Goal: Task Accomplishment & Management: Manage account settings

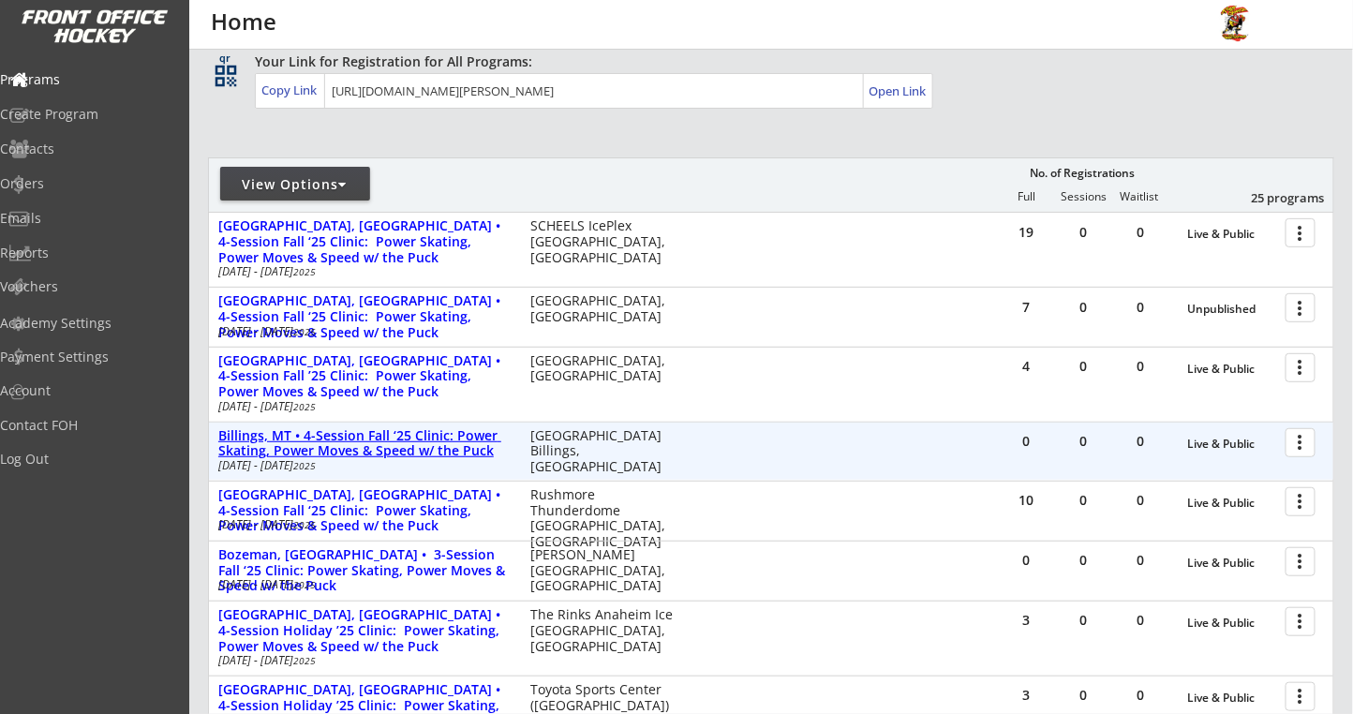
scroll to position [375, 0]
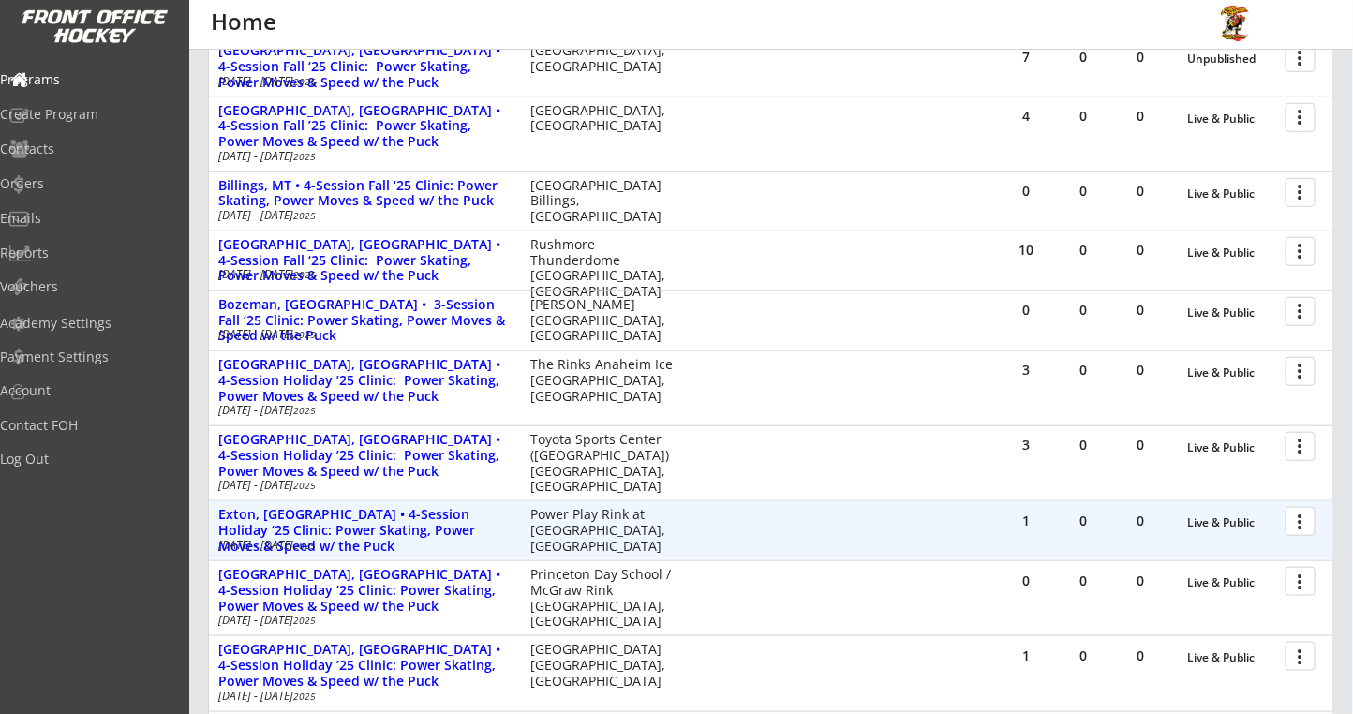
click at [1303, 514] on div at bounding box center [1303, 520] width 33 height 33
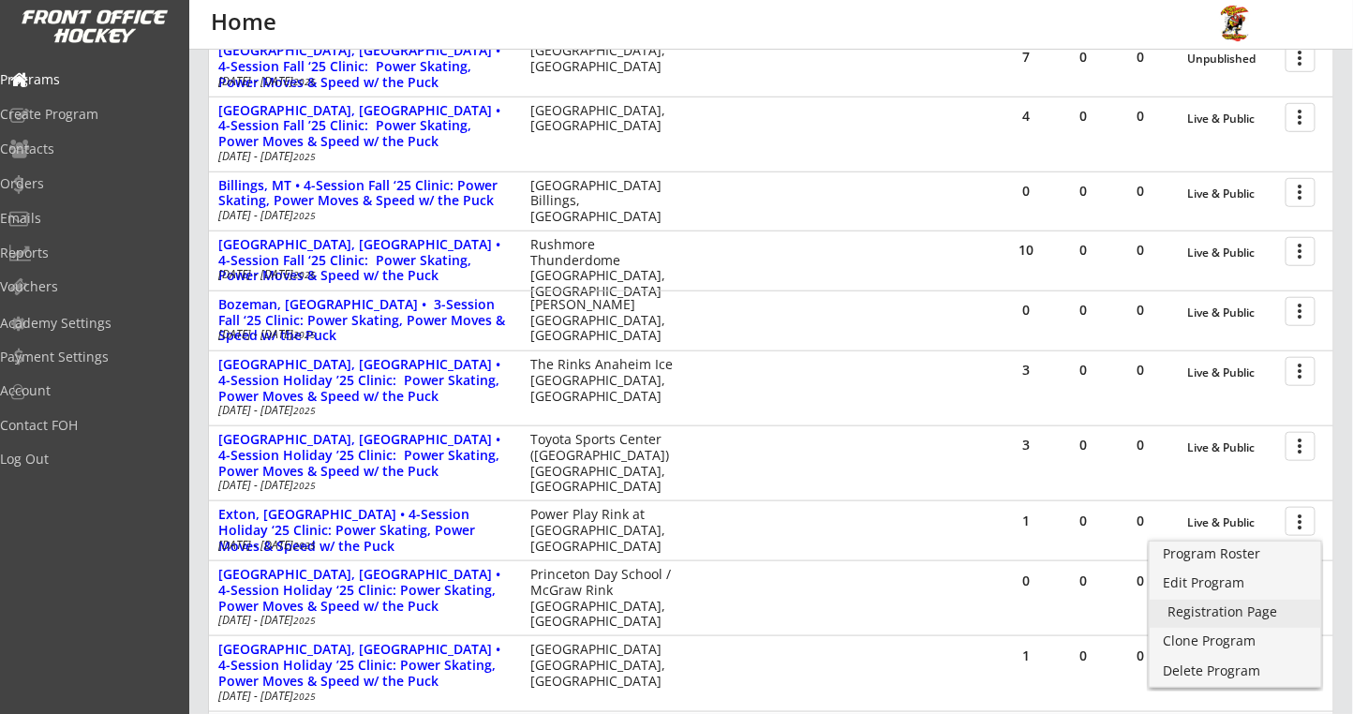
click at [1187, 615] on div "Registration Page" at bounding box center [1235, 611] width 134 height 13
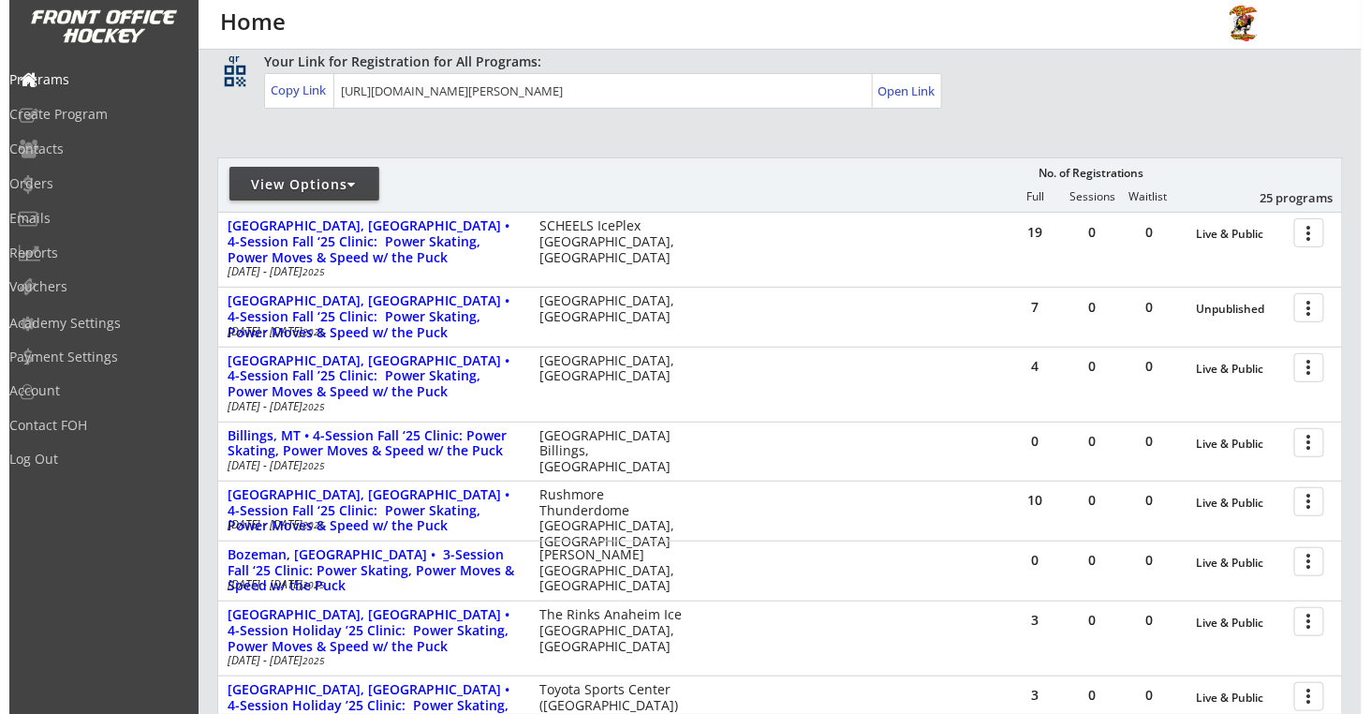
scroll to position [0, 0]
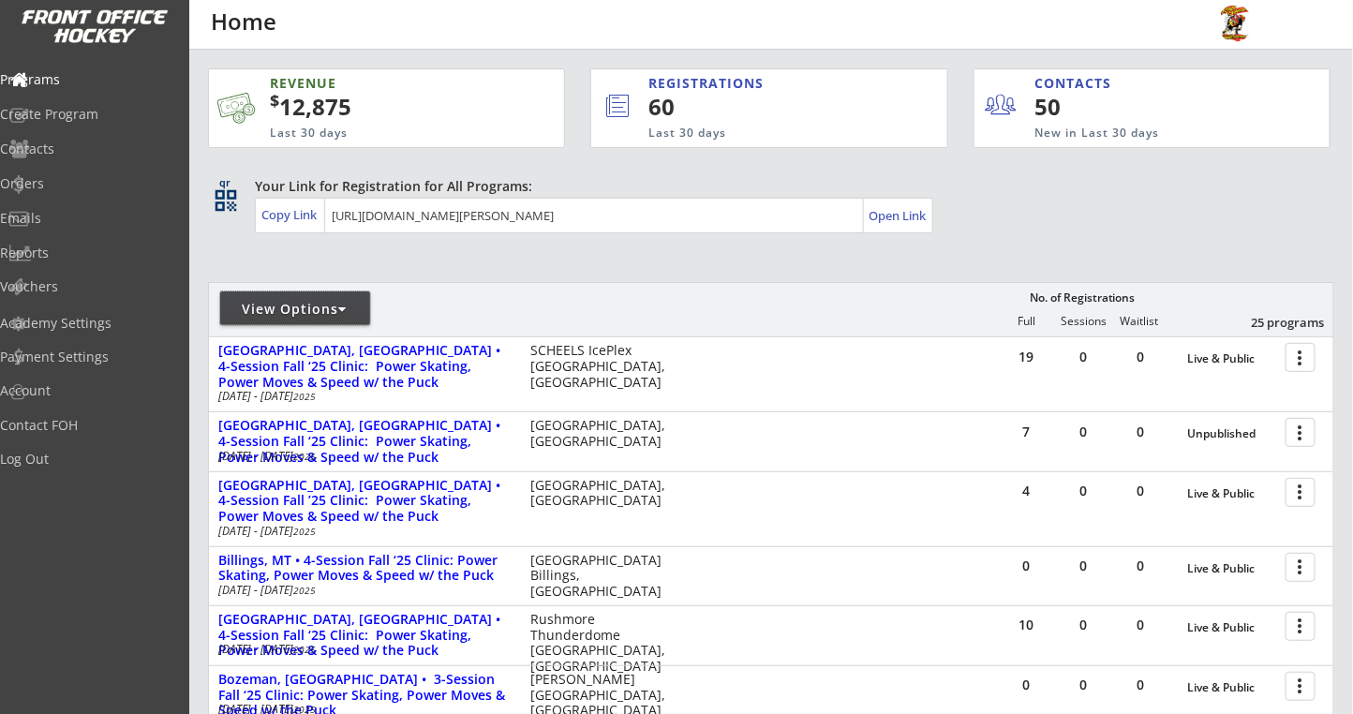
click at [340, 315] on div "View Options" at bounding box center [295, 309] width 150 height 19
select select ""Upcoming Programs""
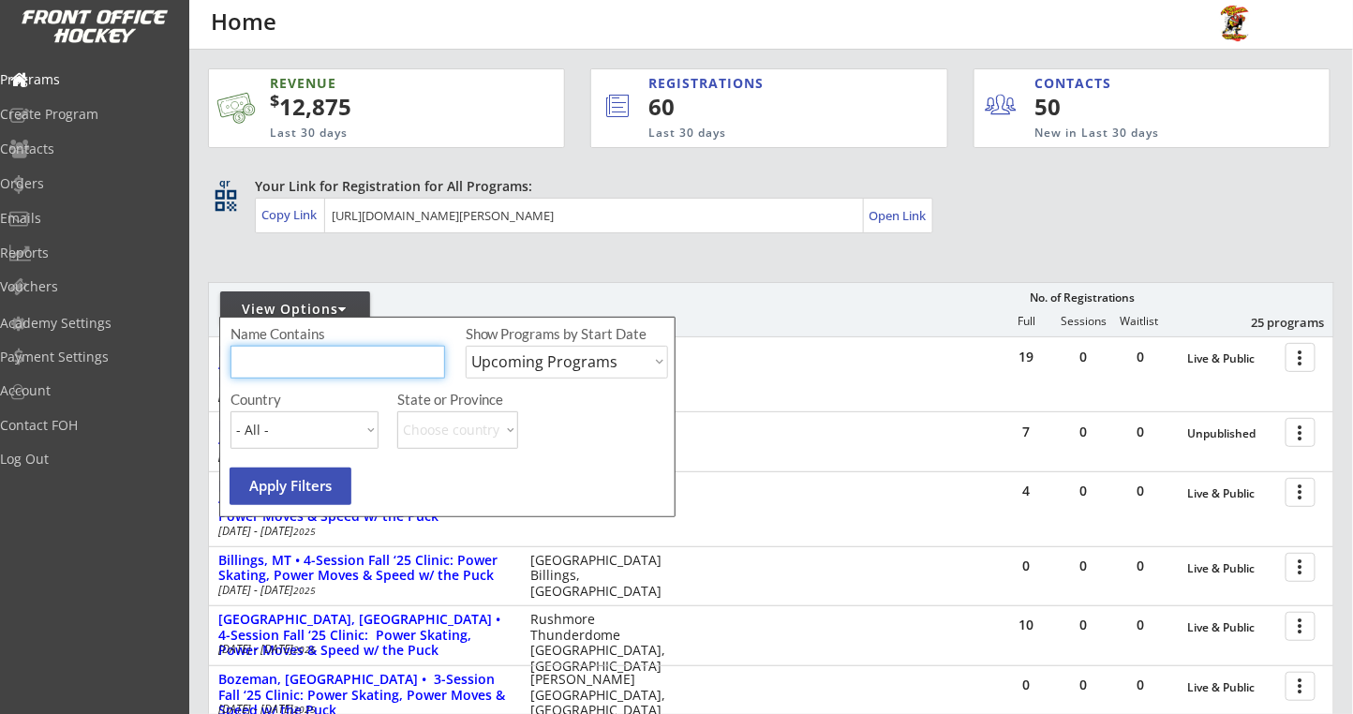
click at [318, 361] on input "input" at bounding box center [337, 362] width 215 height 33
type input "brewster"
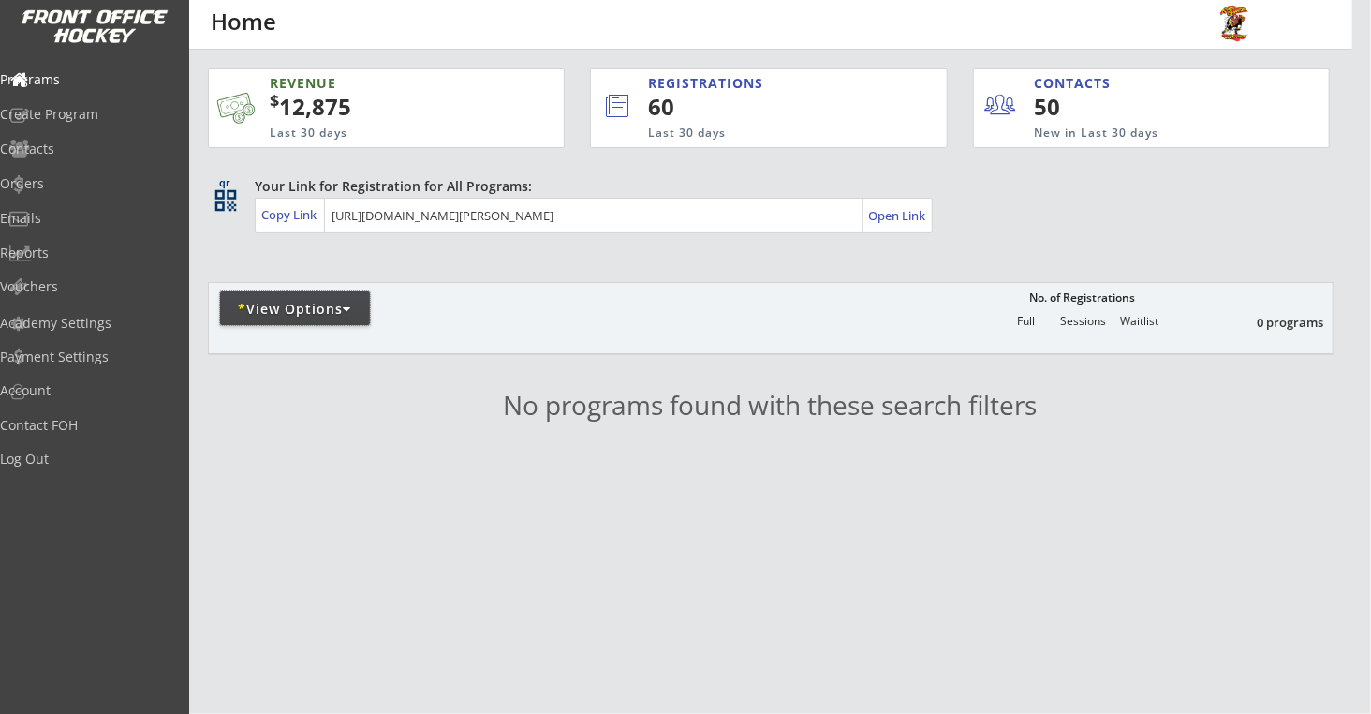
click at [345, 300] on div "* View Options" at bounding box center [295, 309] width 150 height 19
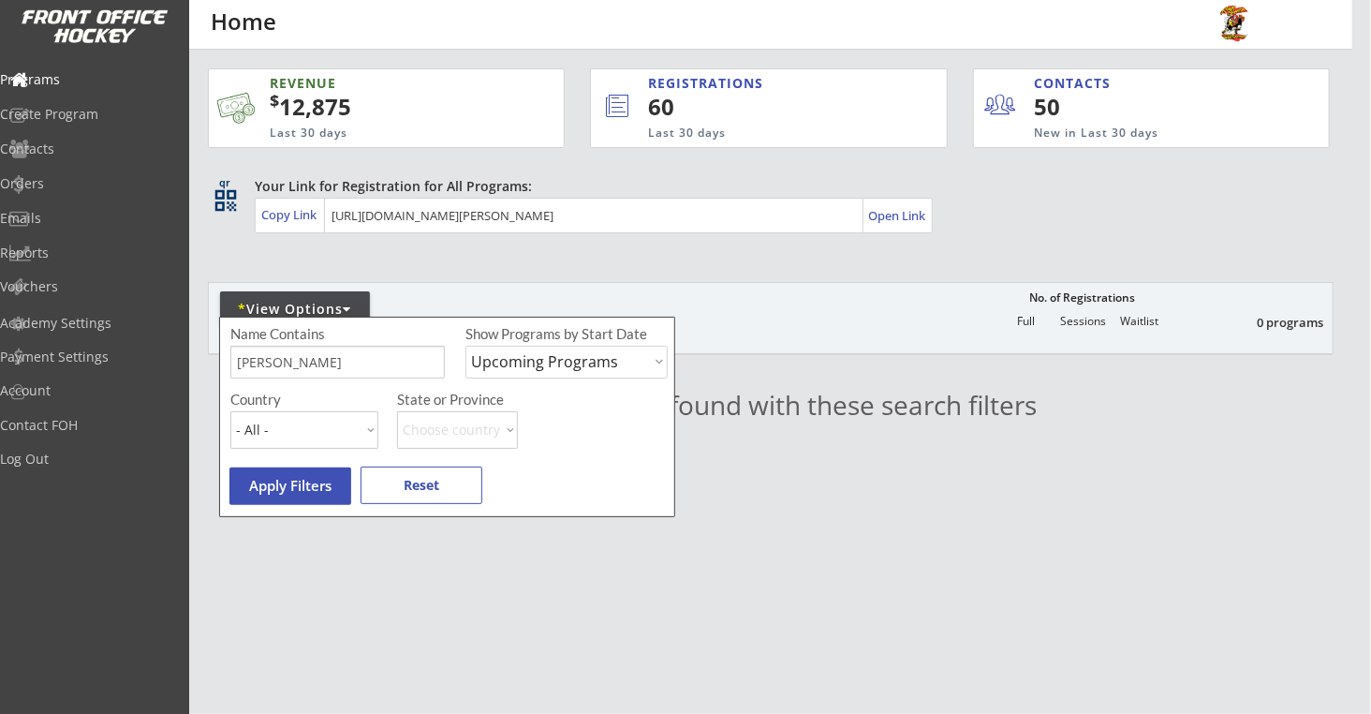
click at [536, 364] on select "Upcoming Programs Past Programs Specific Date Range" at bounding box center [567, 362] width 202 height 33
select select ""Past Programs""
click at [466, 346] on select "Upcoming Programs Past Programs Specific Date Range" at bounding box center [567, 362] width 202 height 33
click at [326, 489] on button "Apply Filters" at bounding box center [291, 485] width 122 height 37
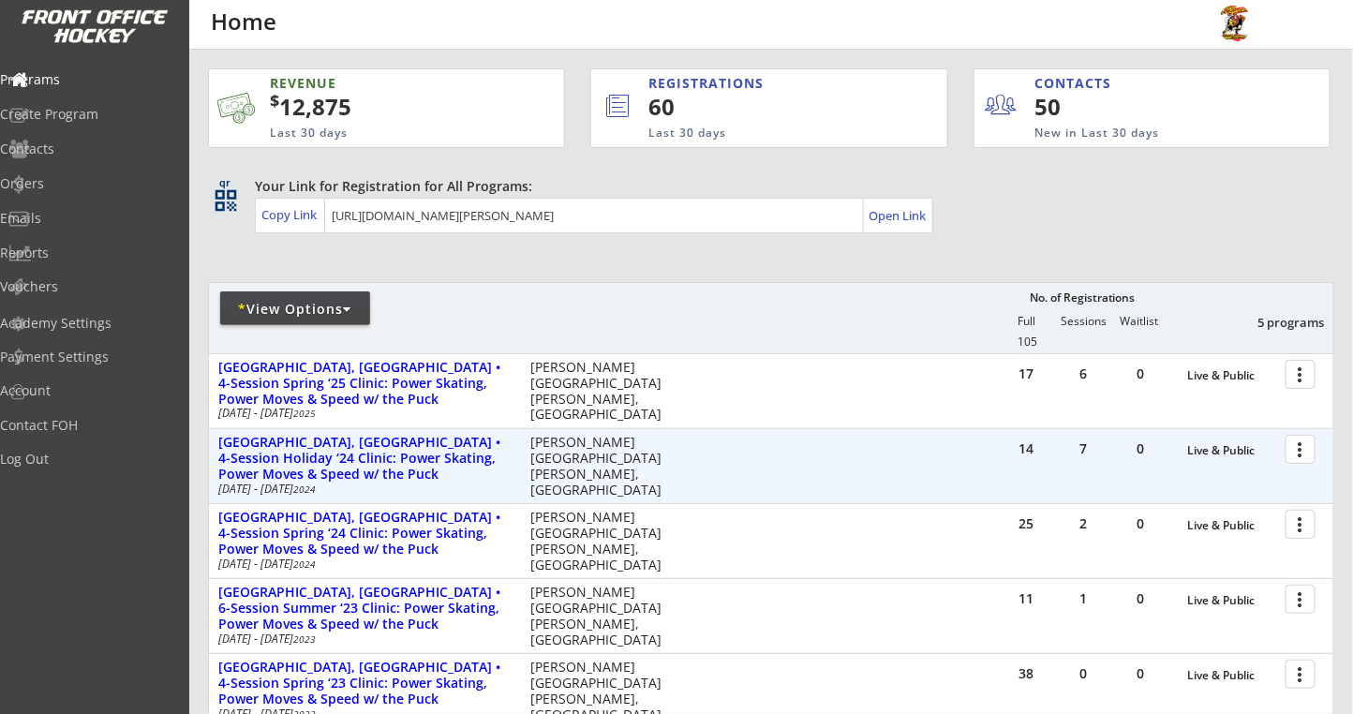
drag, startPoint x: 322, startPoint y: 491, endPoint x: 1091, endPoint y: 240, distance: 809.1
click at [1091, 240] on div "REVENUE $ 12,875 Last 30 days REGISTRATIONS 60 Last 30 days CONTACTS 50 New in …" at bounding box center [771, 488] width 1126 height 876
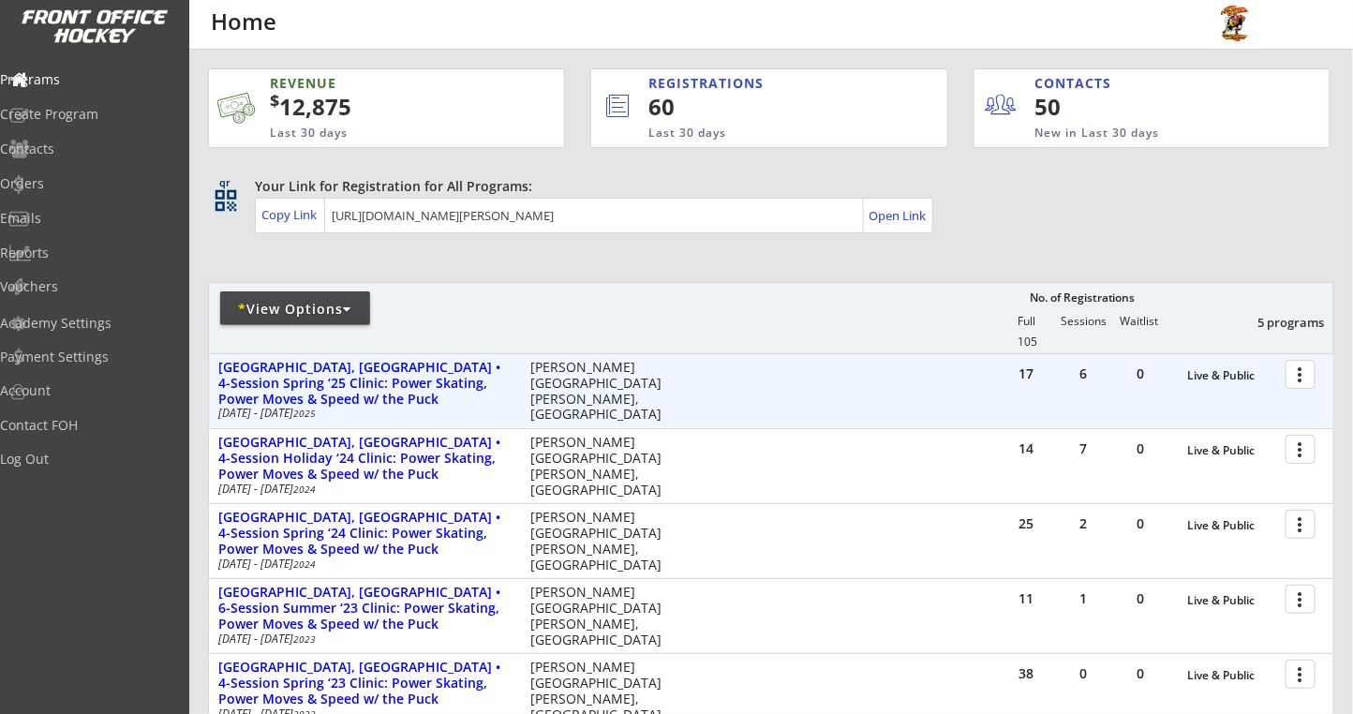
click at [1304, 370] on div at bounding box center [1303, 373] width 33 height 33
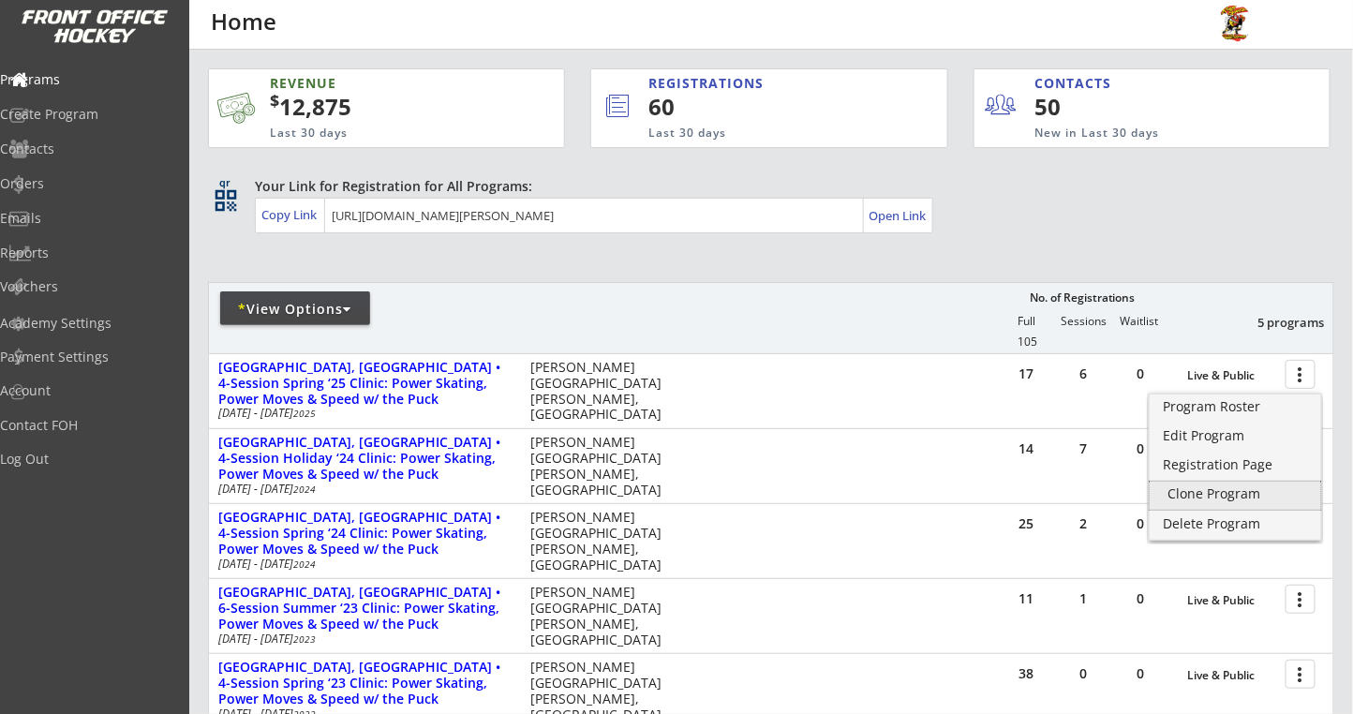
click at [1185, 490] on div "Clone Program" at bounding box center [1235, 493] width 134 height 13
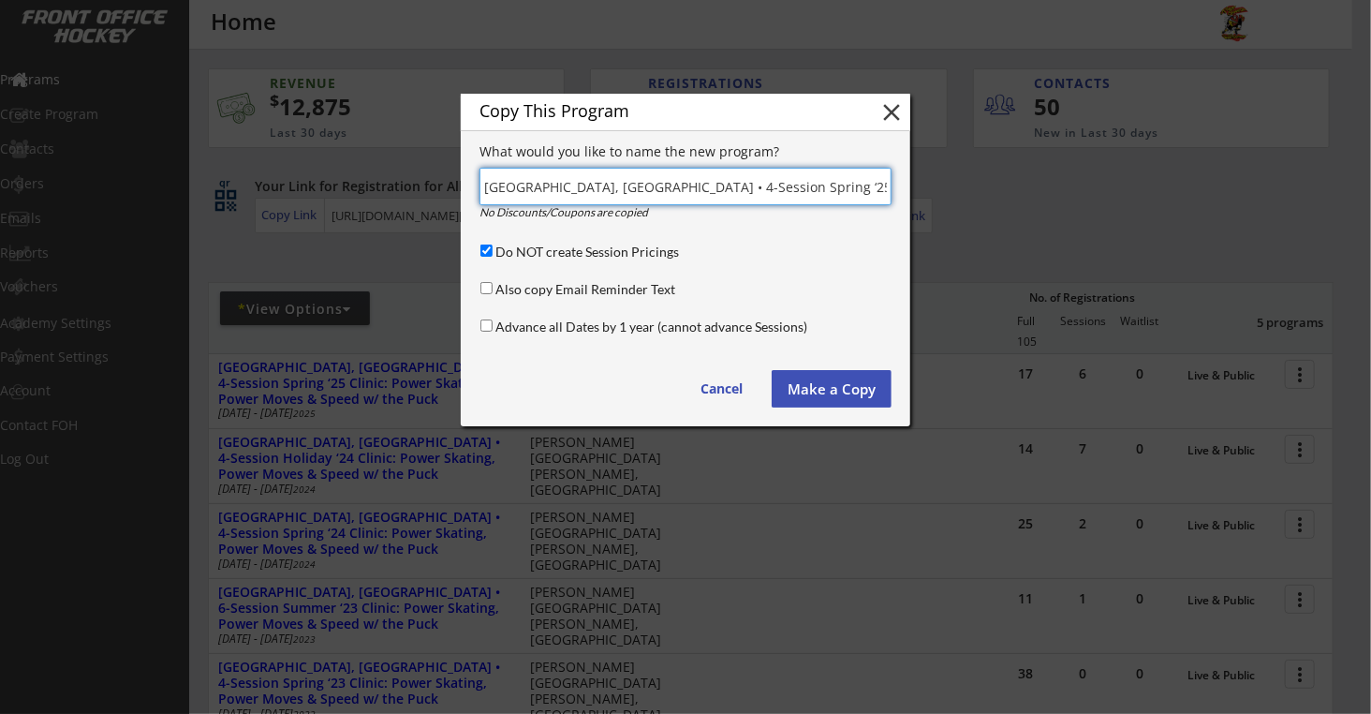
scroll to position [0, 200]
click at [482, 321] on input "Advance all Dates by 1 year (cannot advance Sessions)" at bounding box center [487, 325] width 12 height 12
checkbox input "true"
click at [695, 187] on input "input" at bounding box center [686, 186] width 412 height 37
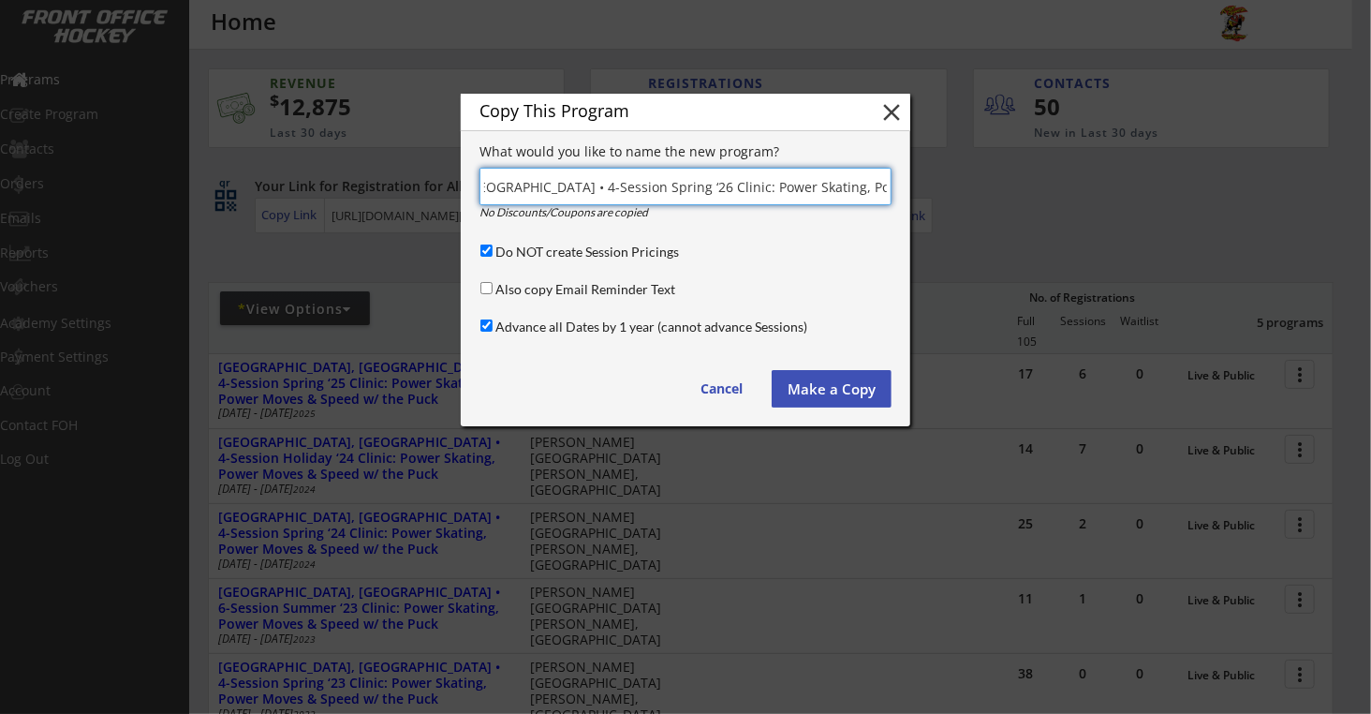
scroll to position [0, 156]
type input "Brewster, NY • 4-Session Spring ‘26 Clinic: Power Skating, Power Moves & Speed …"
click at [811, 378] on button "Make a Copy" at bounding box center [832, 388] width 120 height 37
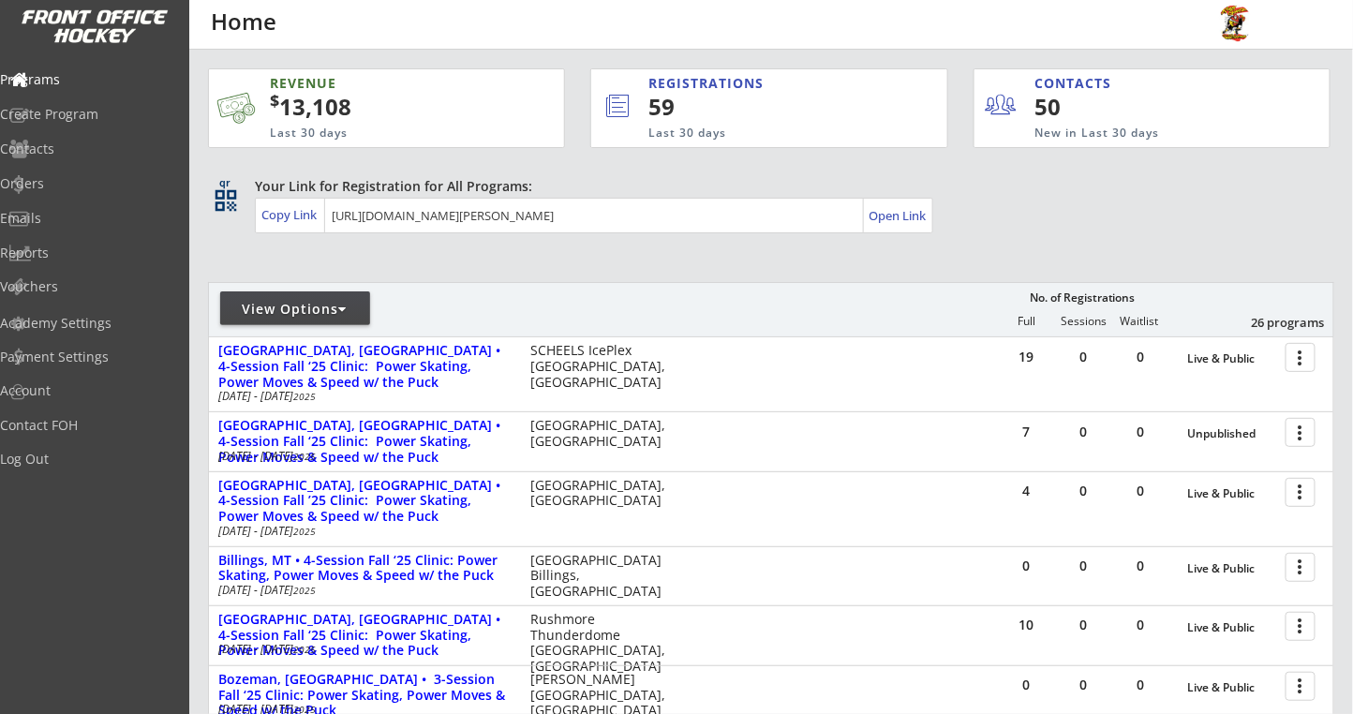
click at [304, 319] on div "View Options" at bounding box center [295, 308] width 150 height 34
select select ""Upcoming Programs""
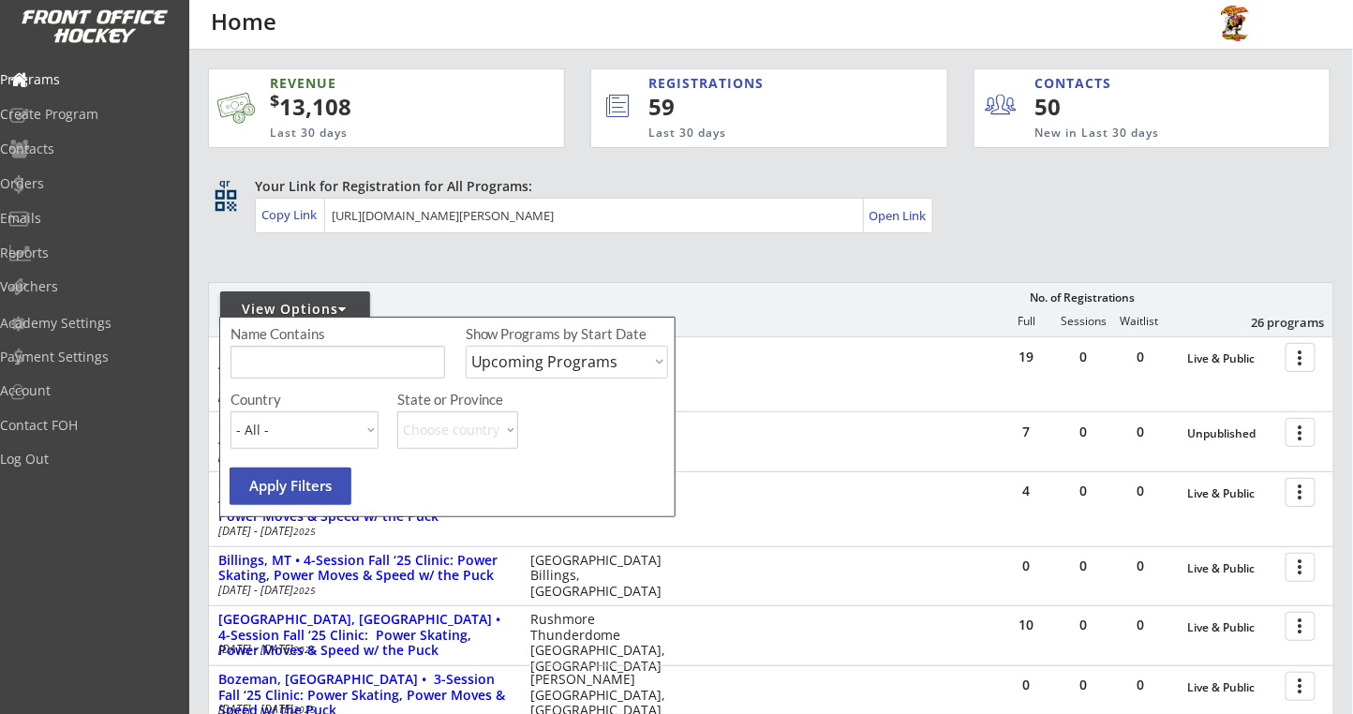
drag, startPoint x: 334, startPoint y: 363, endPoint x: 352, endPoint y: 339, distance: 30.7
click at [334, 363] on input "input" at bounding box center [337, 362] width 215 height 33
type input "HATfield"
click at [527, 369] on select "Upcoming Programs Past Programs Specific Date Range" at bounding box center [567, 362] width 202 height 33
select select ""Past Programs""
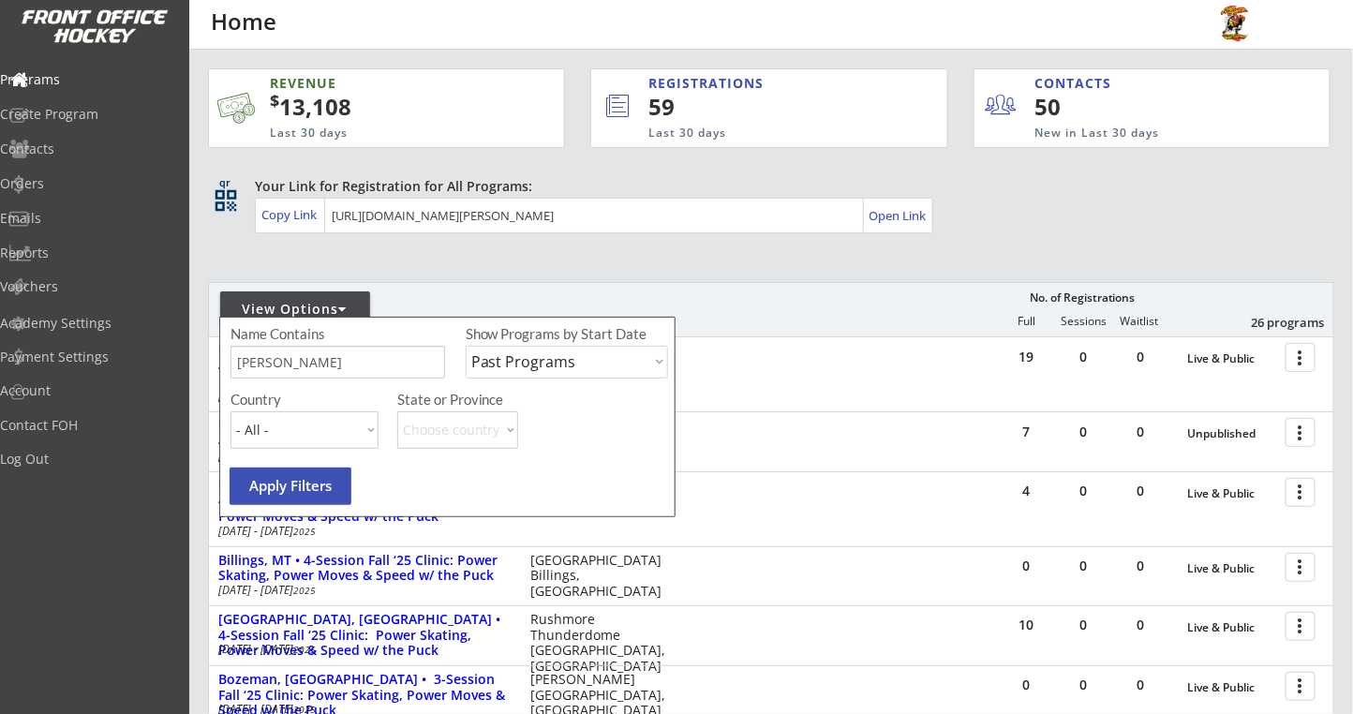
click at [466, 346] on select "Upcoming Programs Past Programs Specific Date Range" at bounding box center [567, 362] width 202 height 33
click at [319, 501] on button "Apply Filters" at bounding box center [291, 485] width 122 height 37
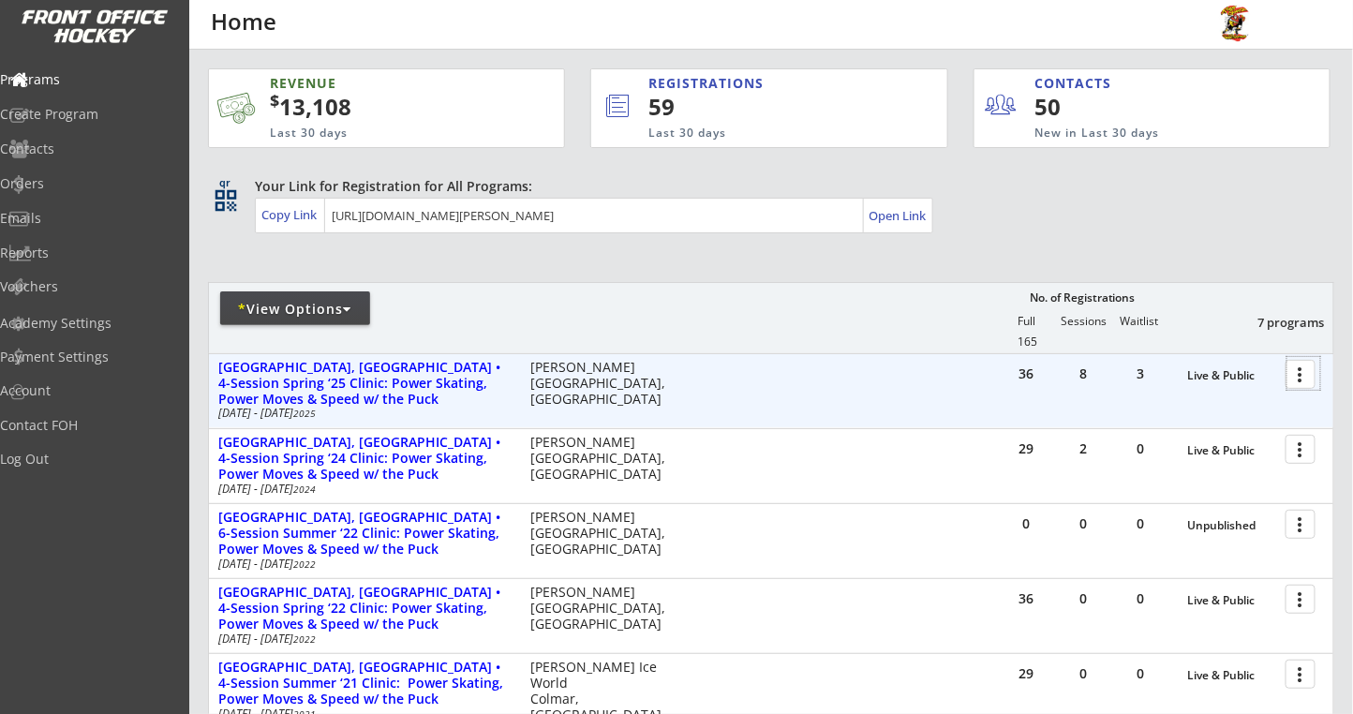
click at [1302, 381] on div at bounding box center [1303, 373] width 33 height 33
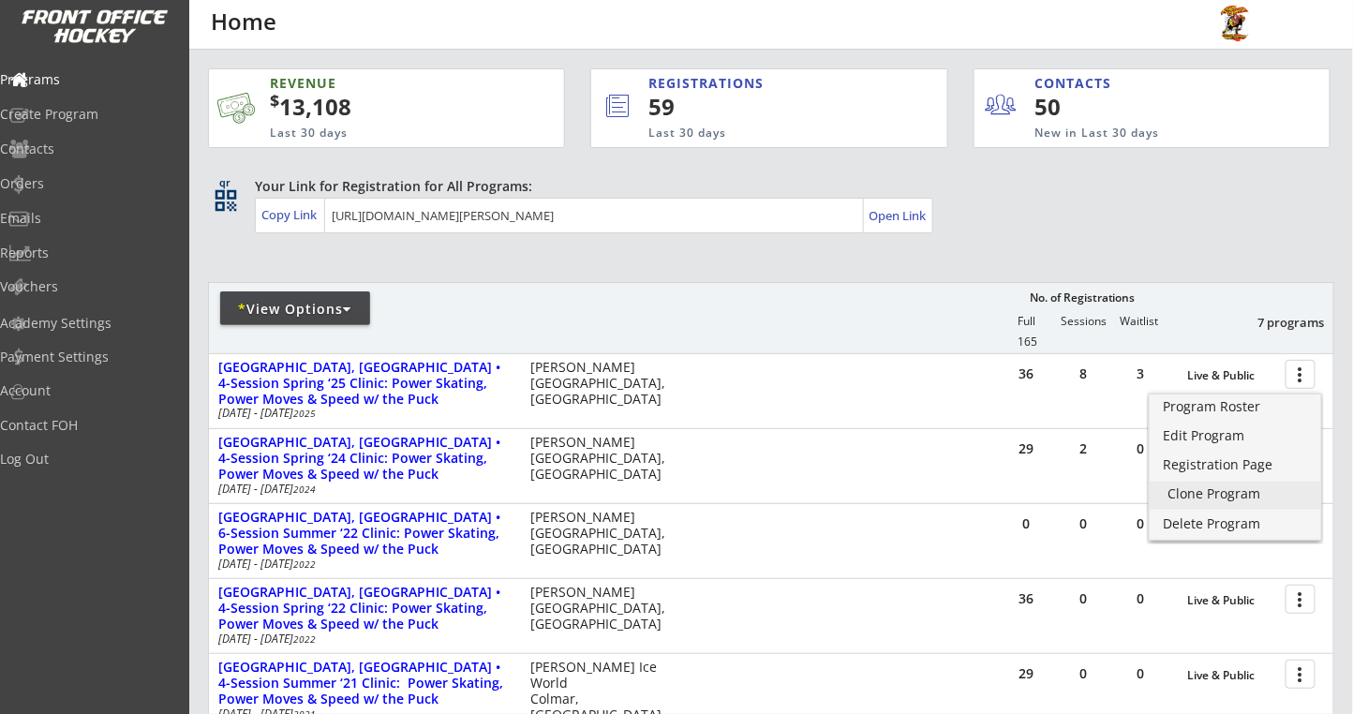
click at [1193, 498] on div "Clone Program" at bounding box center [1235, 493] width 134 height 13
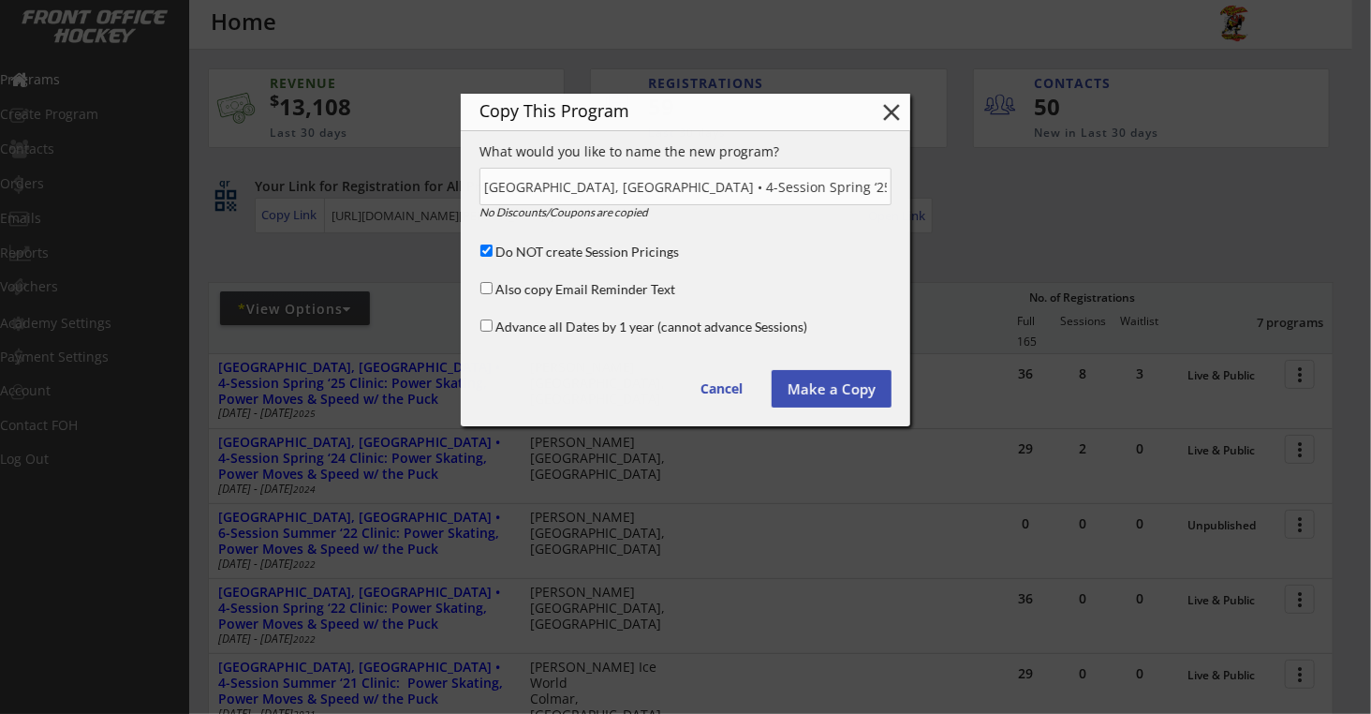
scroll to position [0, 192]
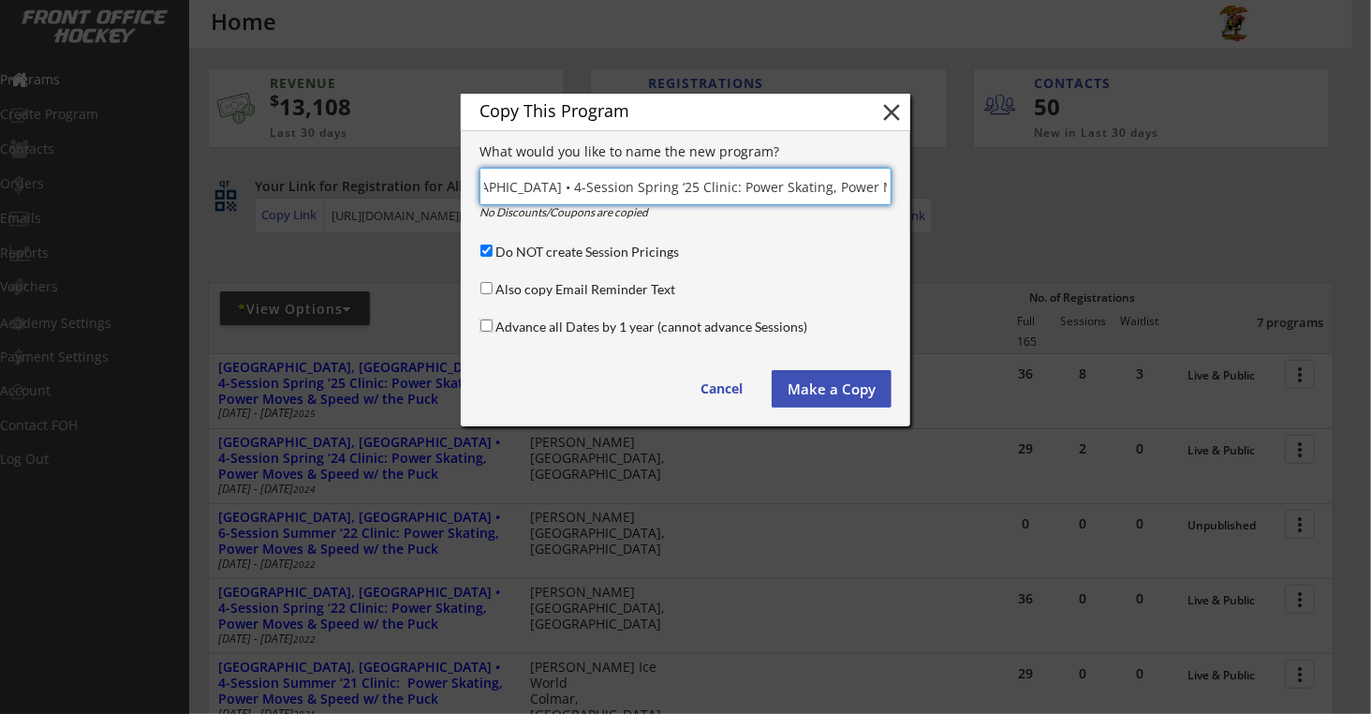
click at [490, 327] on input "Advance all Dates by 1 year (cannot advance Sessions)" at bounding box center [487, 325] width 12 height 12
checkbox input "true"
click at [685, 188] on input "input" at bounding box center [686, 186] width 412 height 37
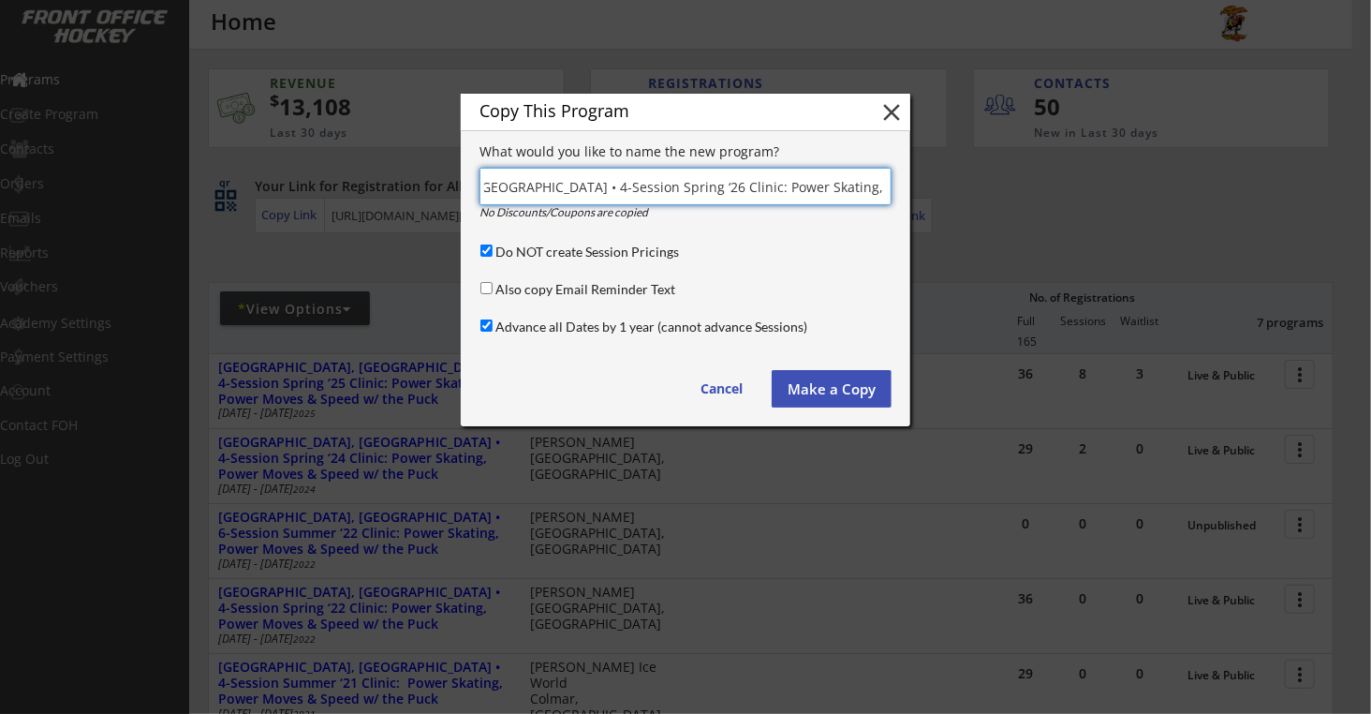
type input "Hatfield, PA • 4-Session Spring ‘26 Clinic: Power Skating, Power Moves & Speed …"
click at [806, 394] on button "Make a Copy" at bounding box center [832, 388] width 120 height 37
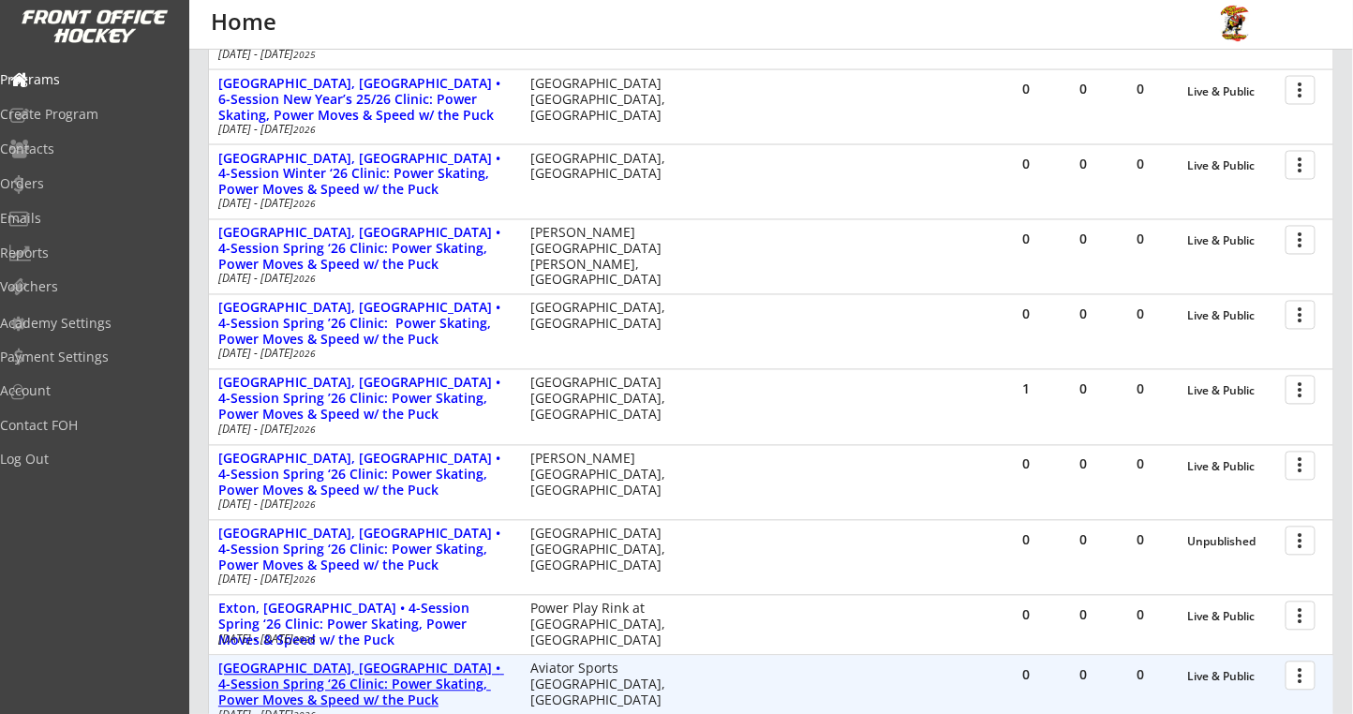
scroll to position [1124, 0]
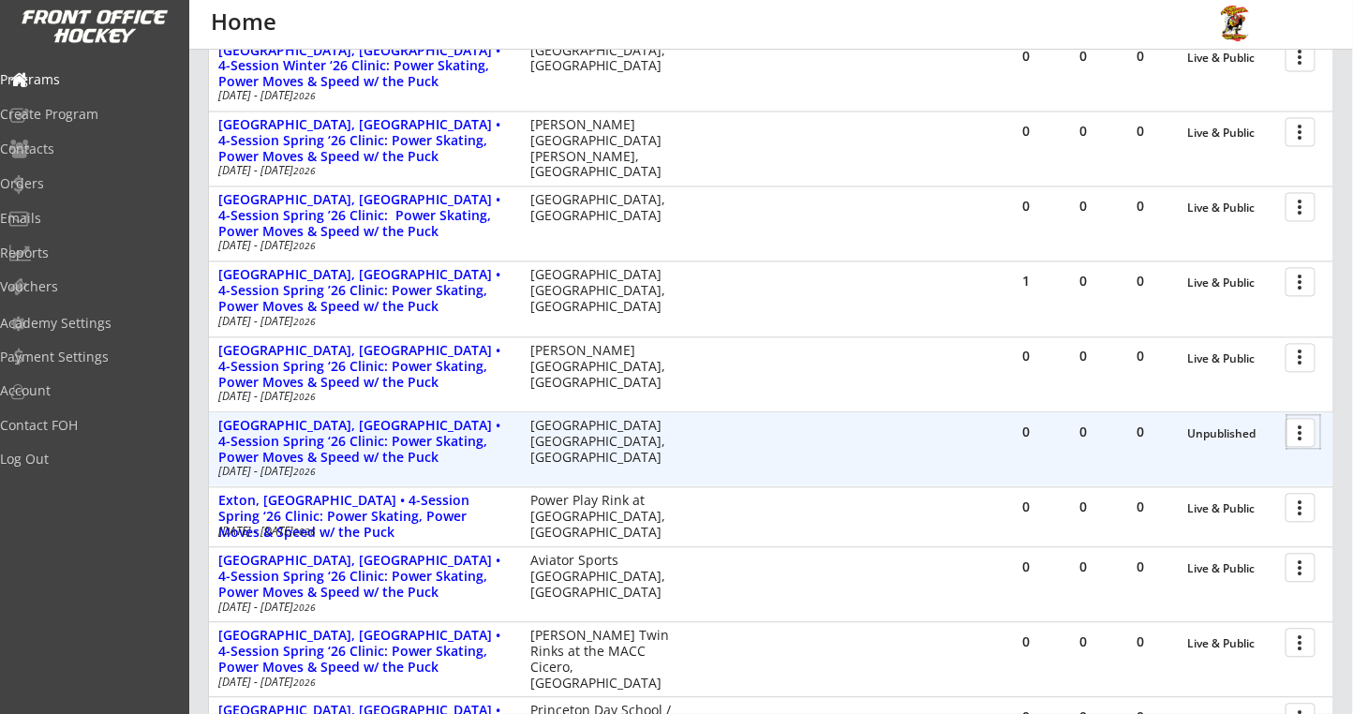
click at [1297, 430] on div at bounding box center [1303, 432] width 33 height 33
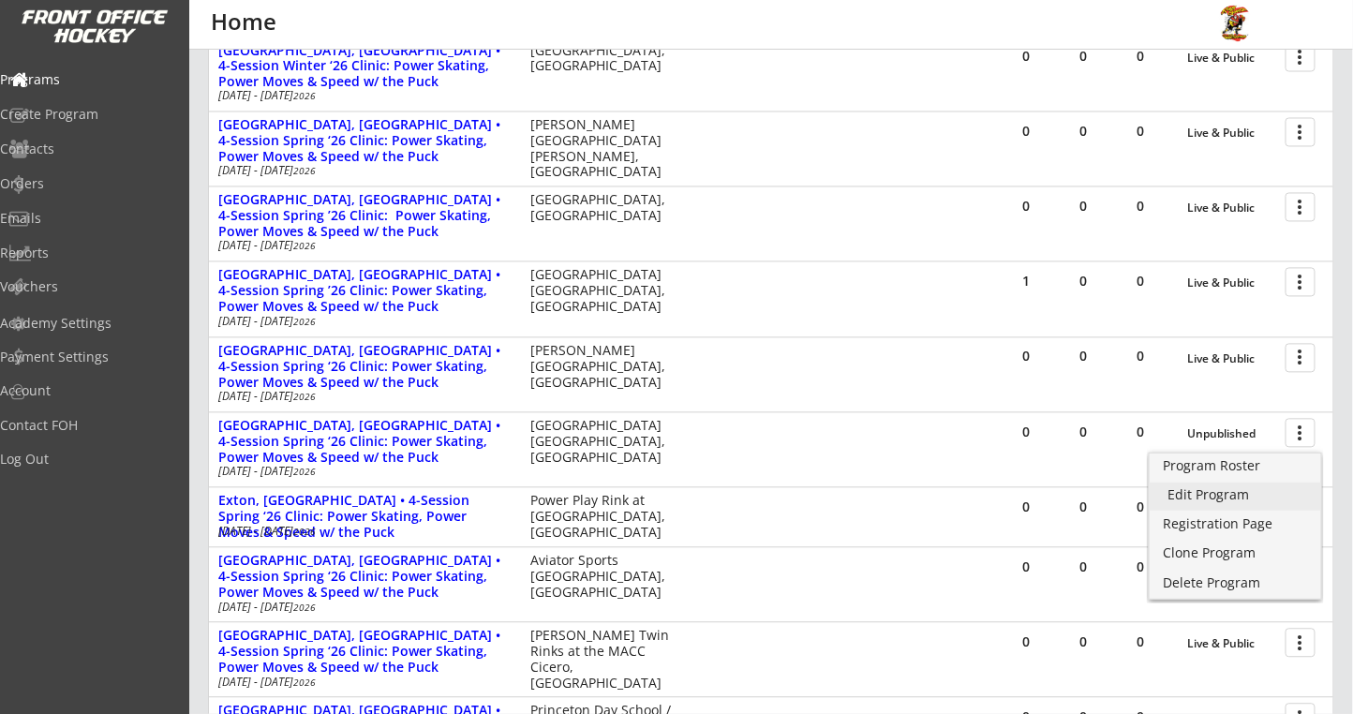
click at [1196, 489] on div "Edit Program" at bounding box center [1235, 494] width 134 height 13
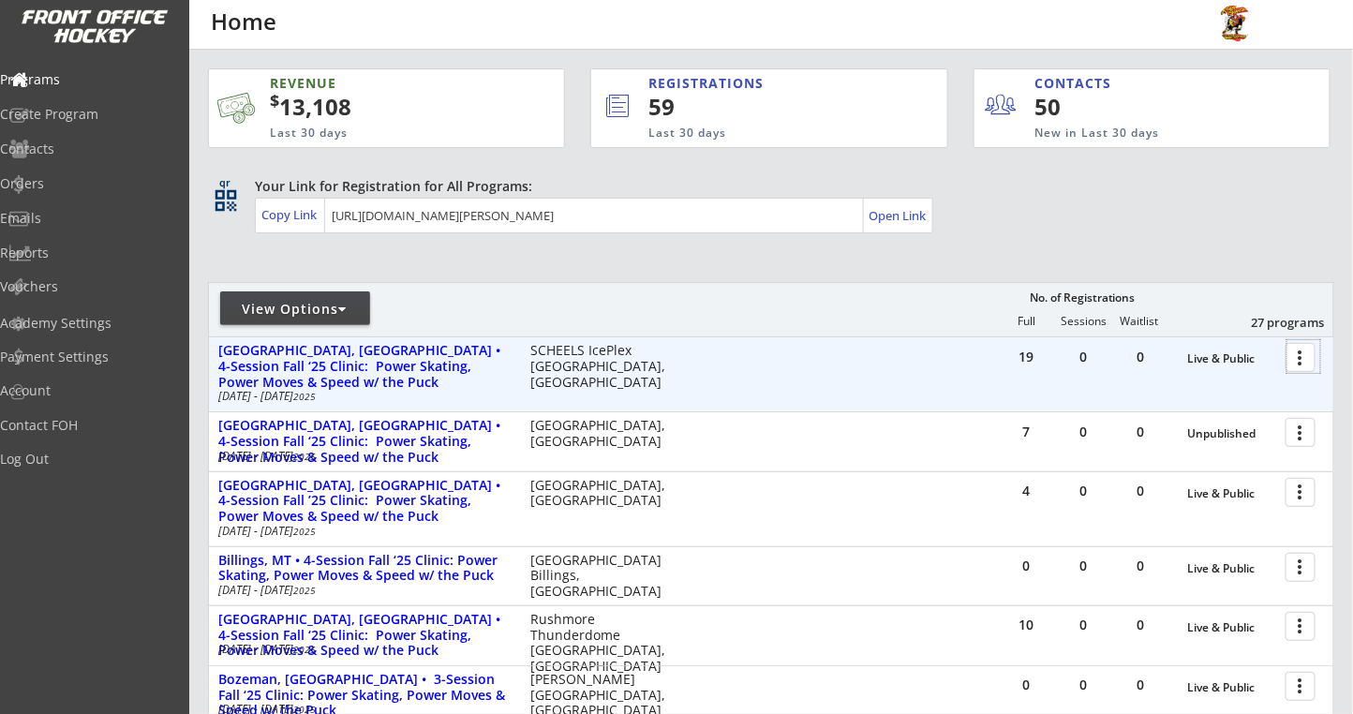
click at [1295, 359] on div at bounding box center [1303, 356] width 33 height 33
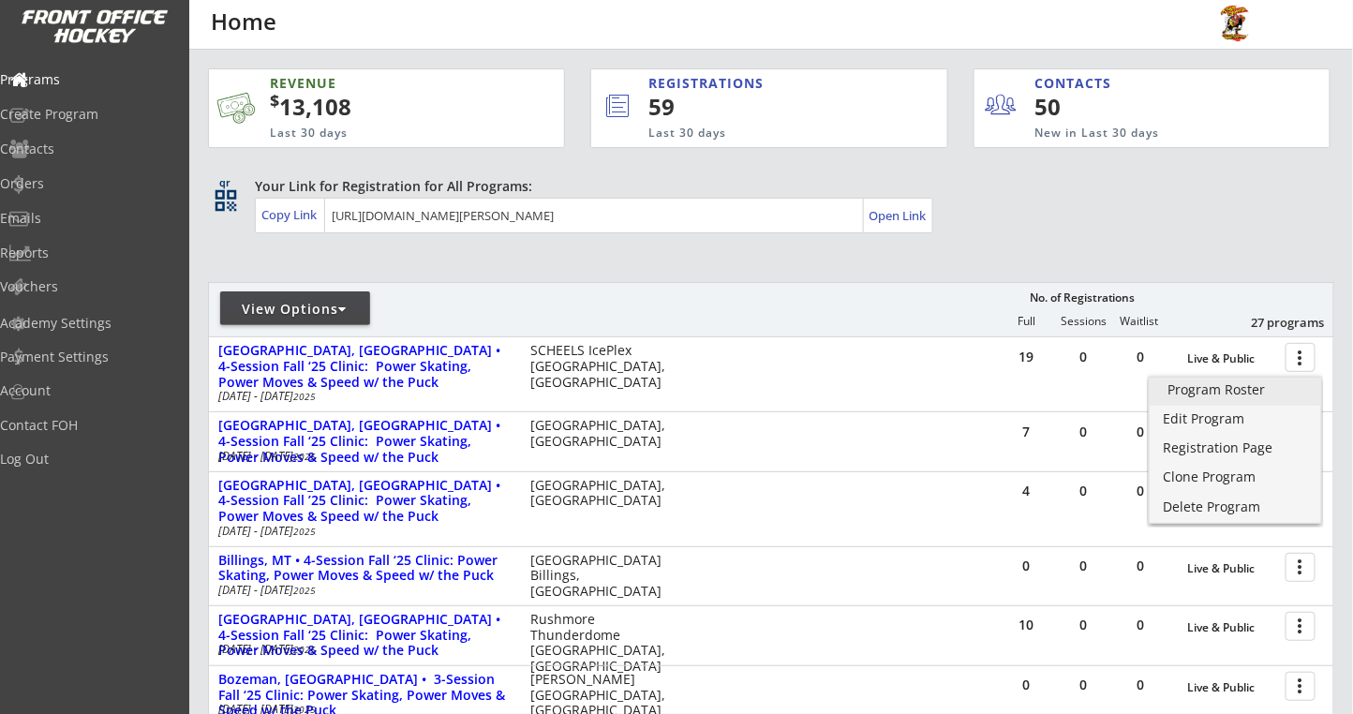
click at [1255, 383] on div "Program Roster" at bounding box center [1235, 389] width 134 height 13
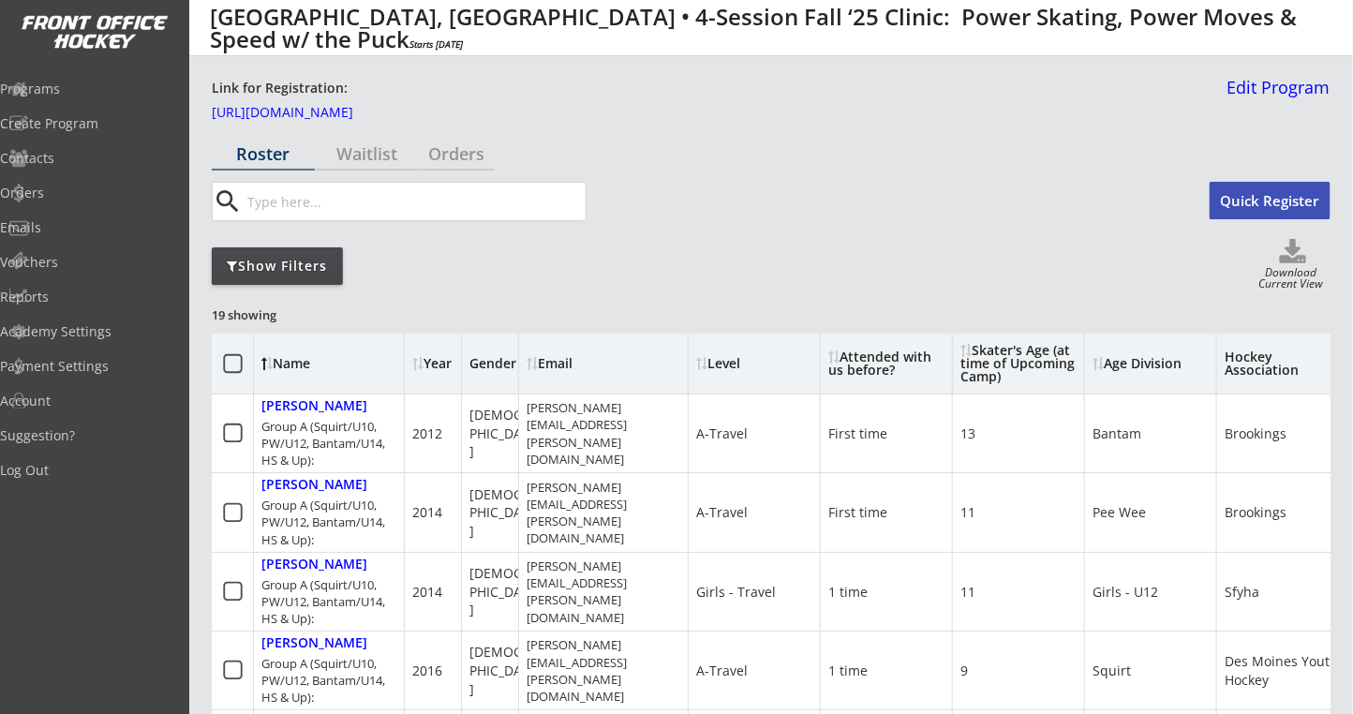
click at [459, 168] on div "Orders" at bounding box center [457, 154] width 74 height 33
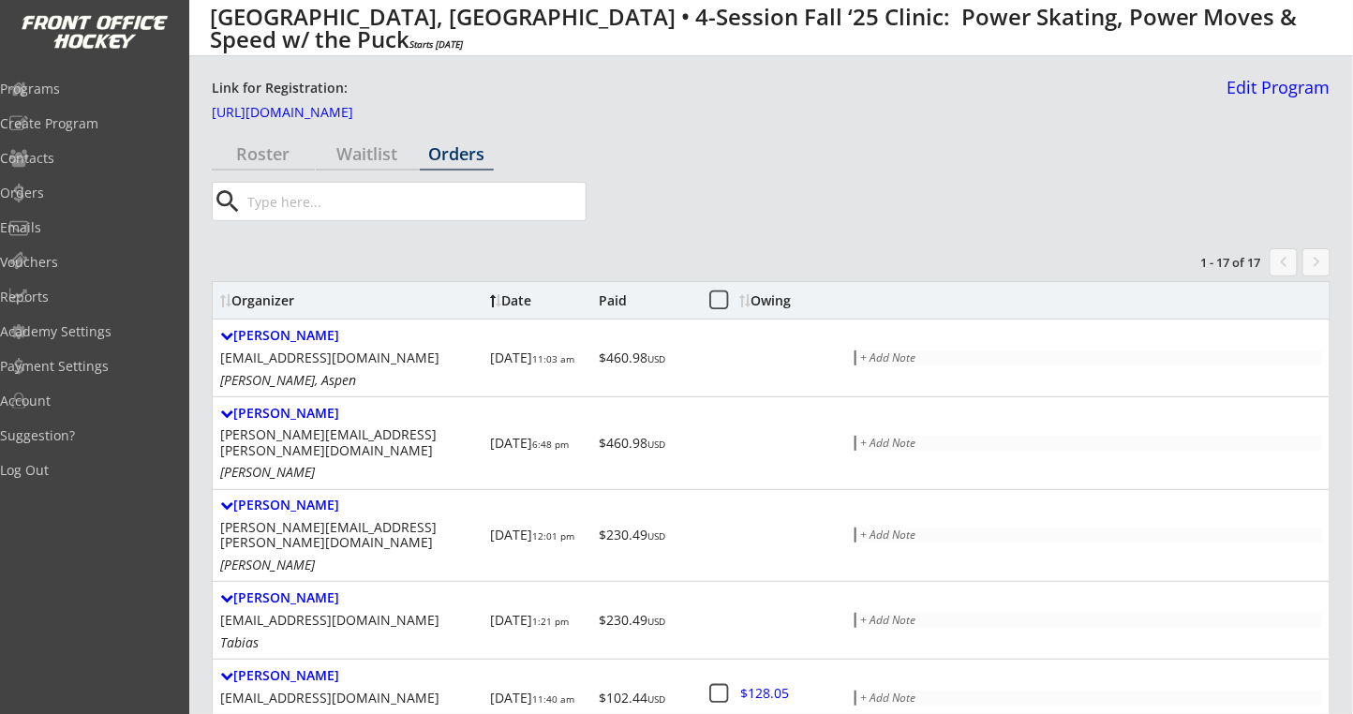
click at [782, 294] on div "Owing" at bounding box center [774, 300] width 71 height 13
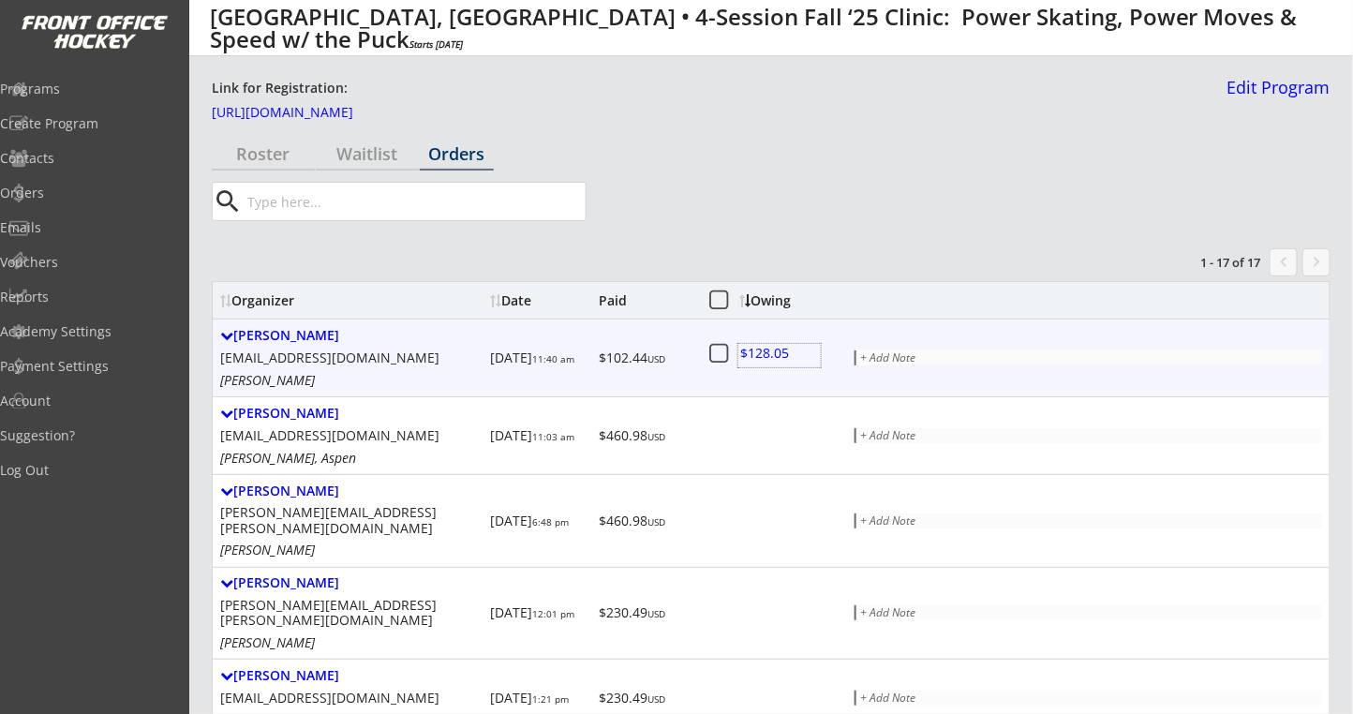
click at [773, 352] on div at bounding box center [779, 355] width 82 height 23
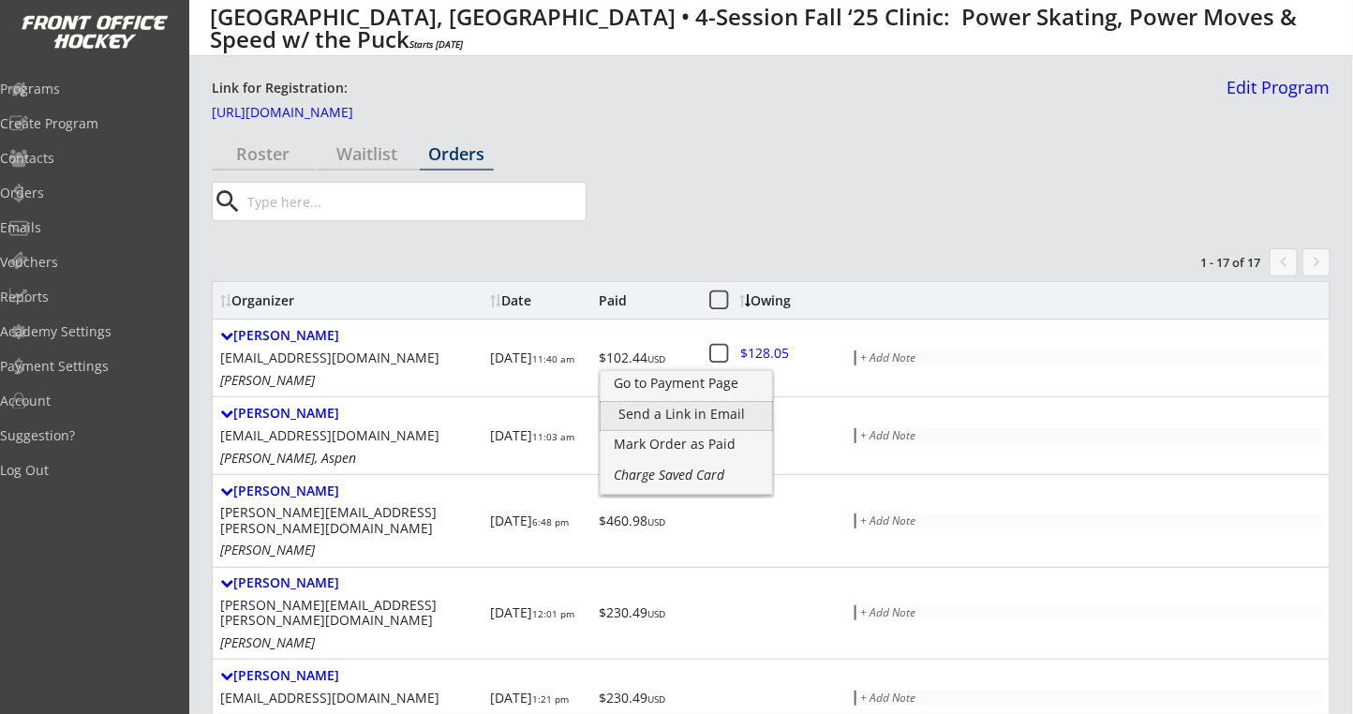
click at [720, 421] on div "Send a Link in Email" at bounding box center [686, 414] width 134 height 13
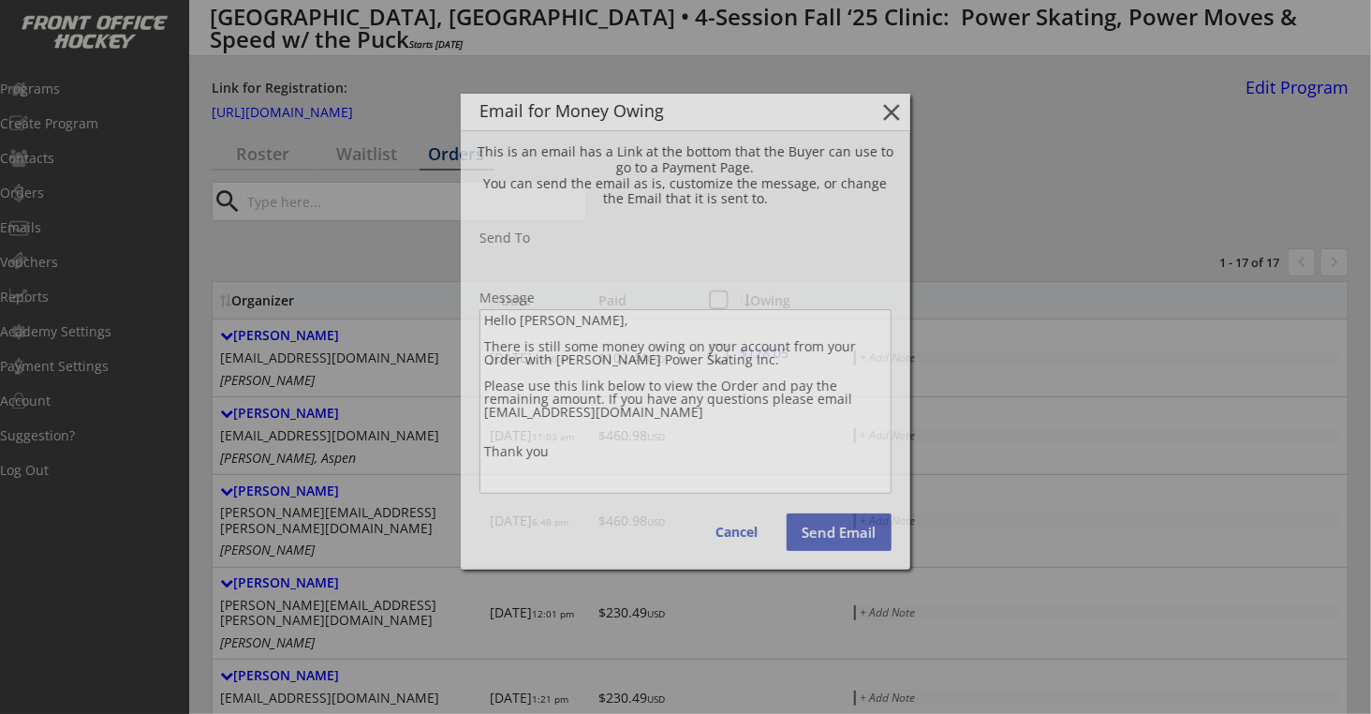
type input "[EMAIL_ADDRESS][DOMAIN_NAME]"
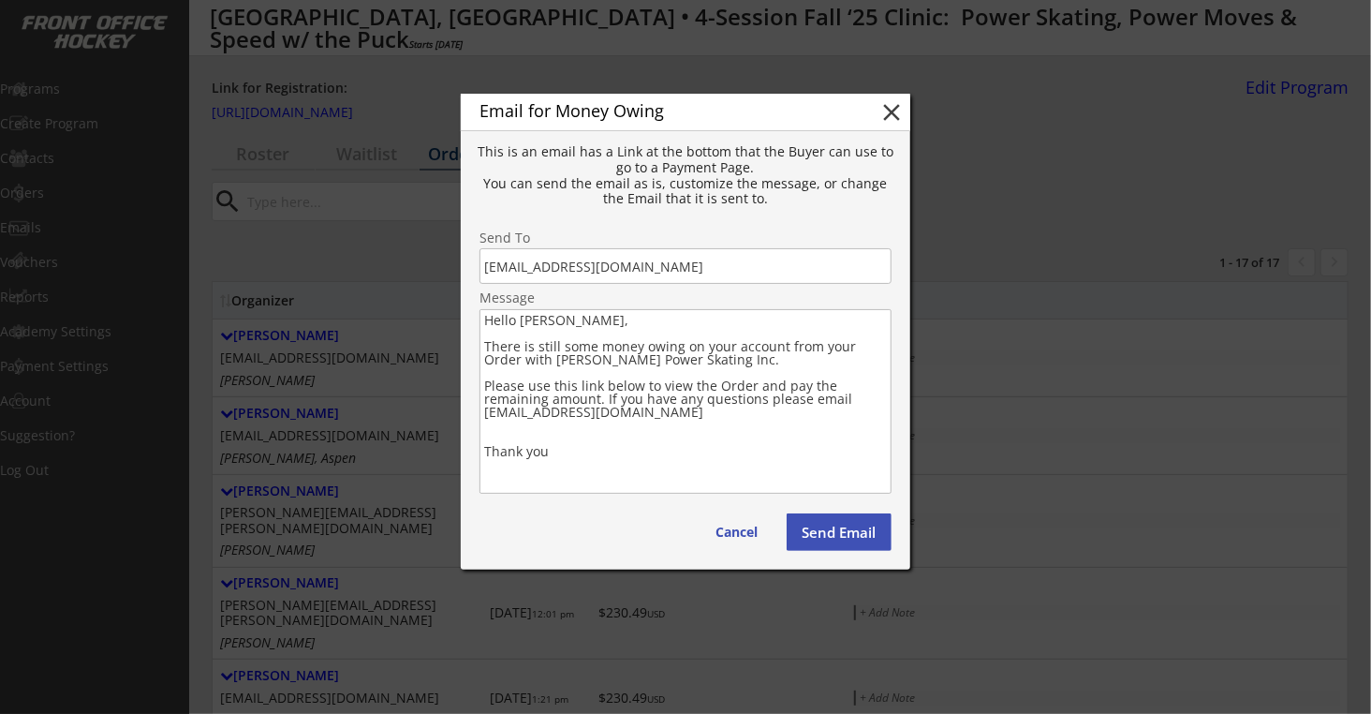
drag, startPoint x: 571, startPoint y: 462, endPoint x: 482, endPoint y: 346, distance: 145.8
click at [482, 346] on textarea "Hello [PERSON_NAME], There is still some money owing on your account from your …" at bounding box center [686, 401] width 412 height 185
paste textarea "Lo ips dolorsi ametcon ad elitse doe te inc ut lab Etdolore Magna Aliquae Admin…"
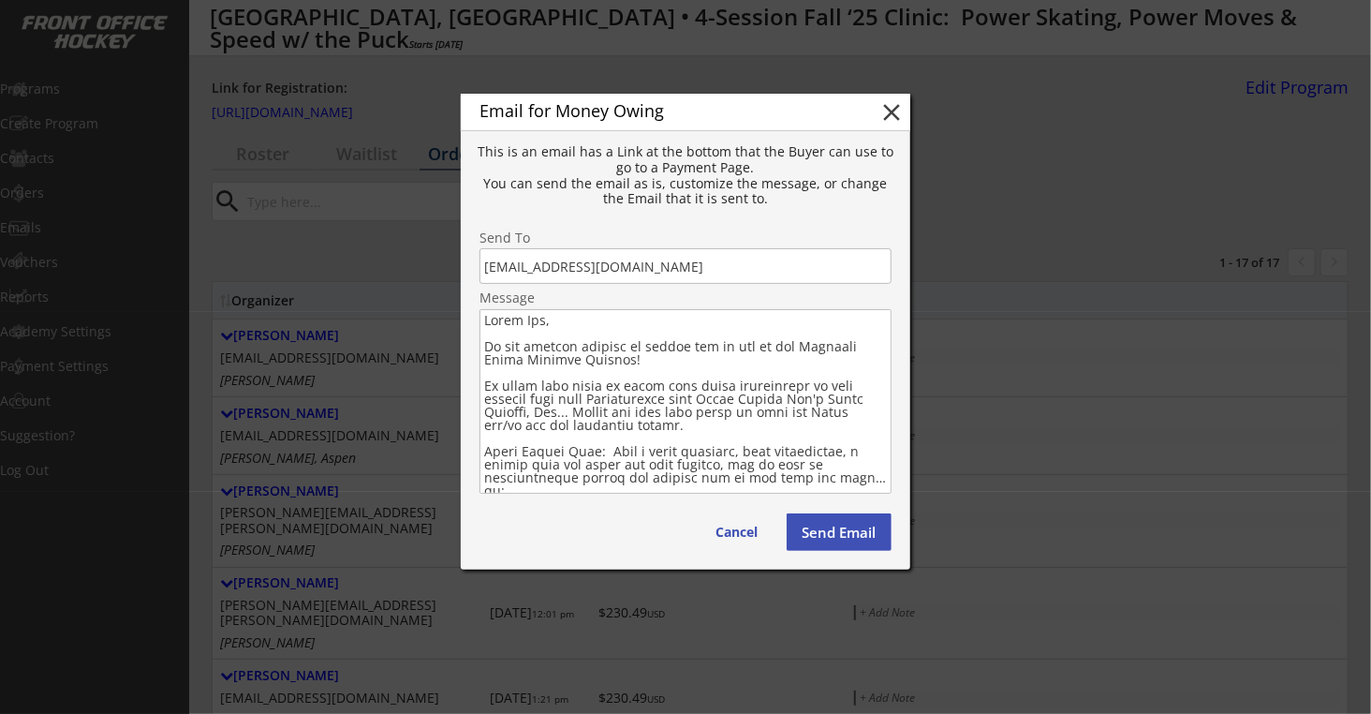
click at [624, 362] on textarea at bounding box center [686, 401] width 412 height 185
click at [767, 360] on textarea at bounding box center [686, 401] width 412 height 185
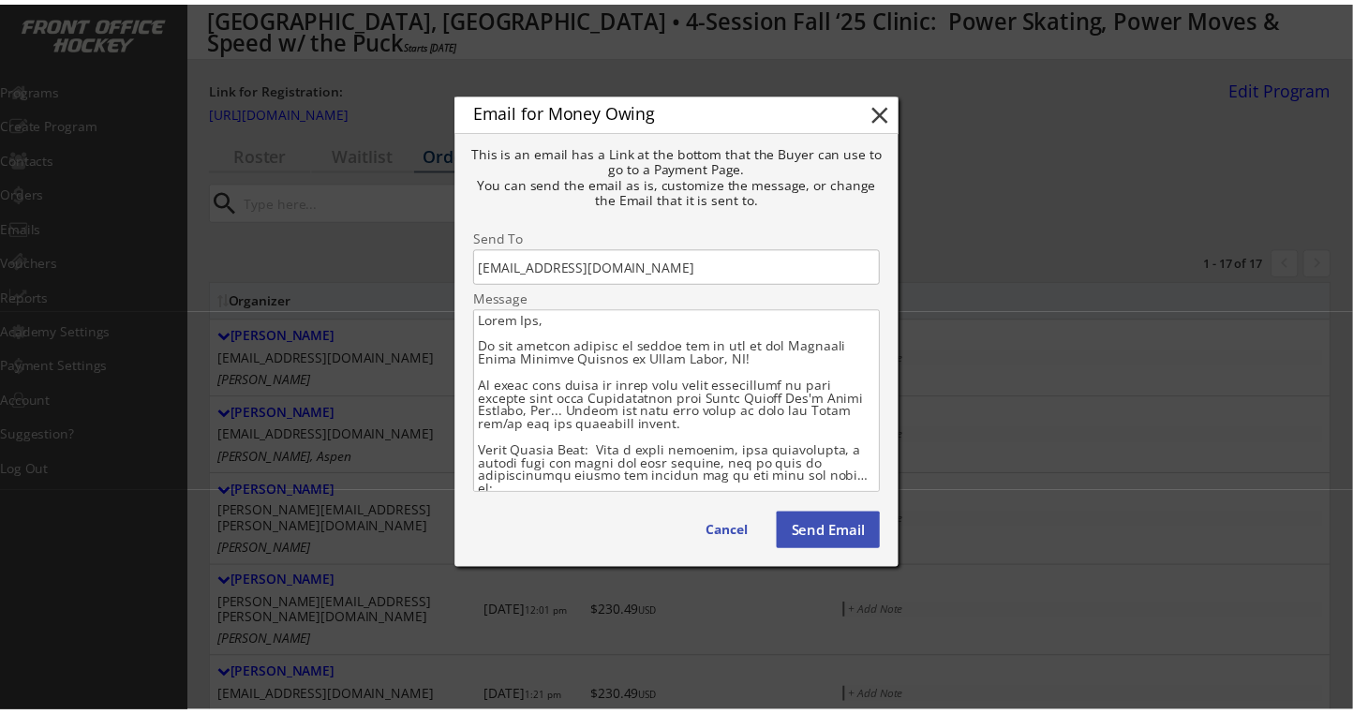
scroll to position [257, 0]
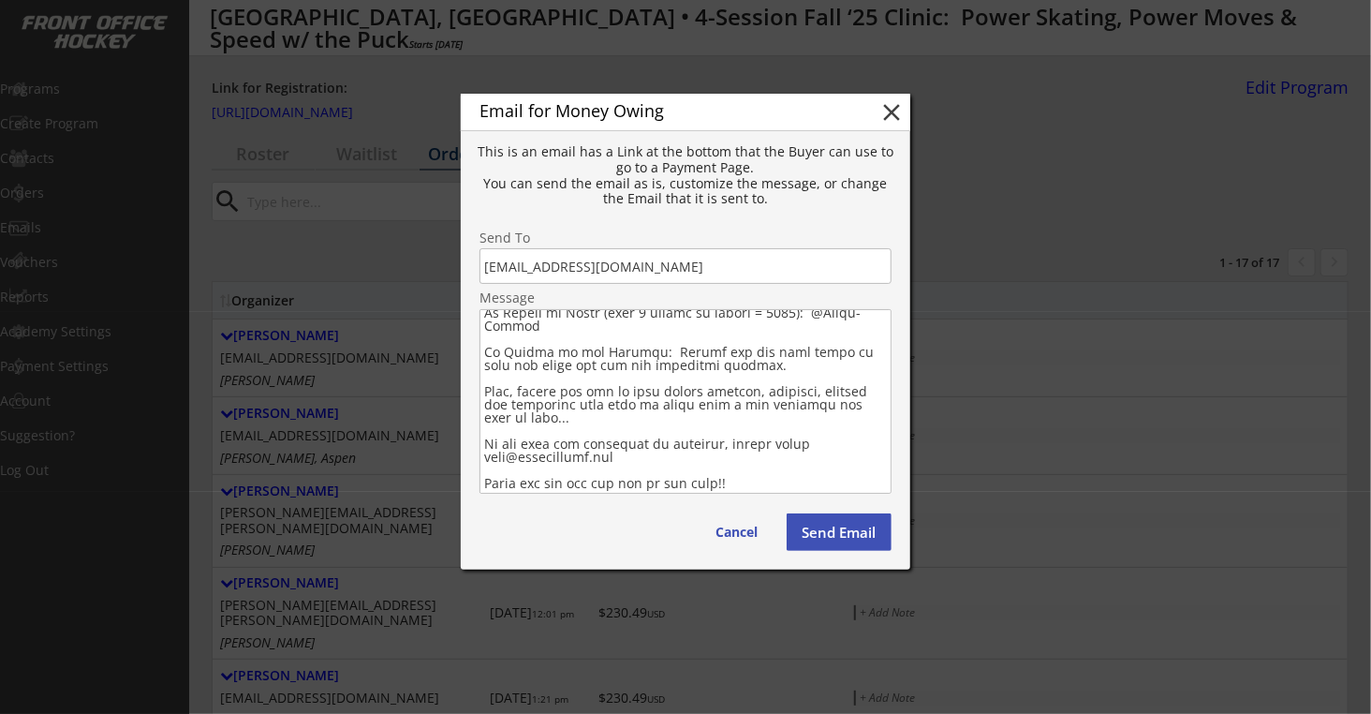
type textarea "Lorem Ips, Do sit ametcon adipisc el seddoe tem in utl et dol Magnaali Enima Mi…"
click at [859, 540] on button "Send Email" at bounding box center [839, 531] width 105 height 37
type textarea "Hello , There is still some money owing on your account from your Order with . …"
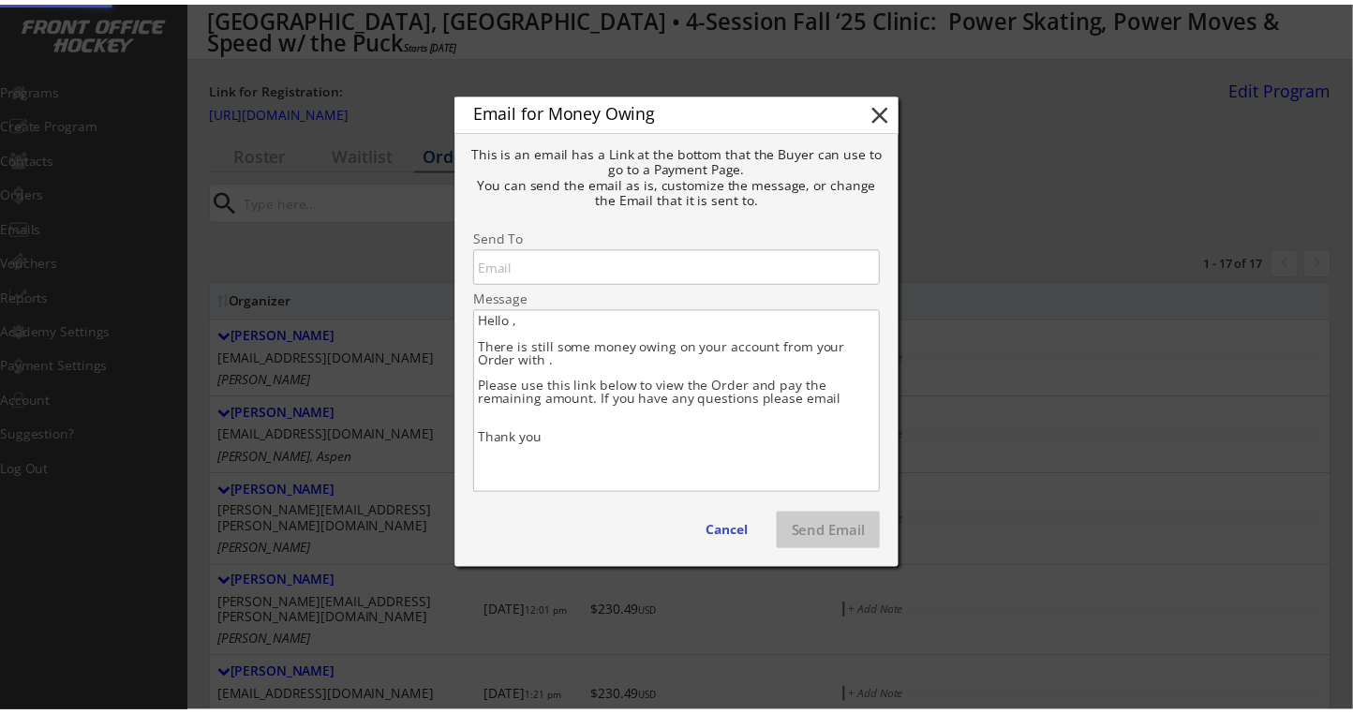
scroll to position [0, 0]
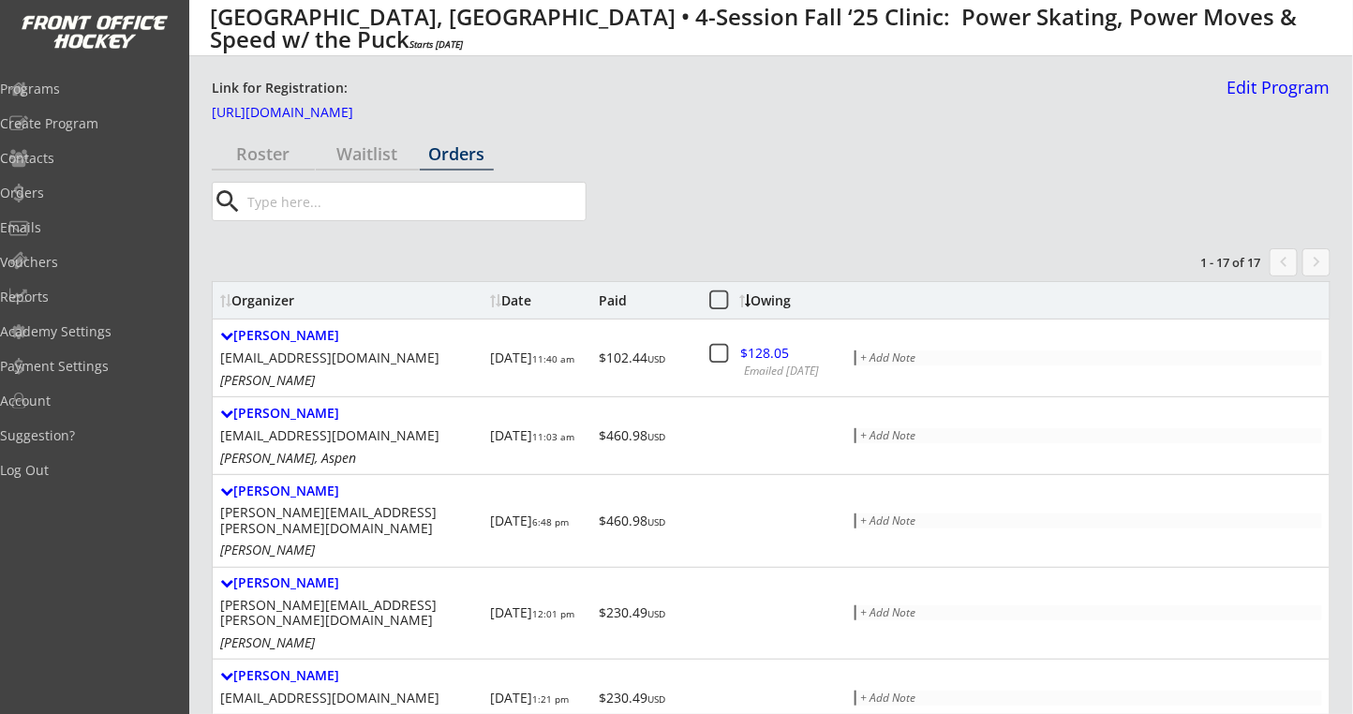
click at [770, 294] on div "Owing" at bounding box center [774, 300] width 71 height 13
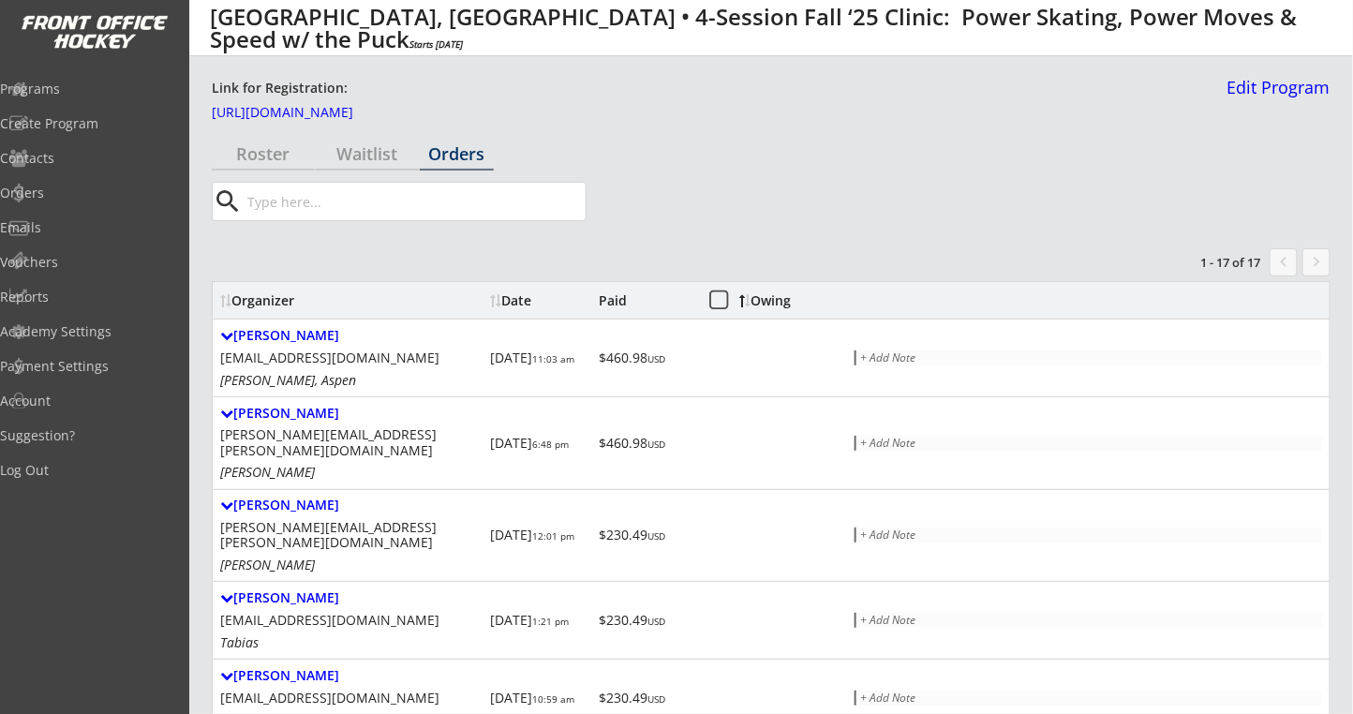
click at [767, 297] on div "Owing" at bounding box center [774, 300] width 71 height 13
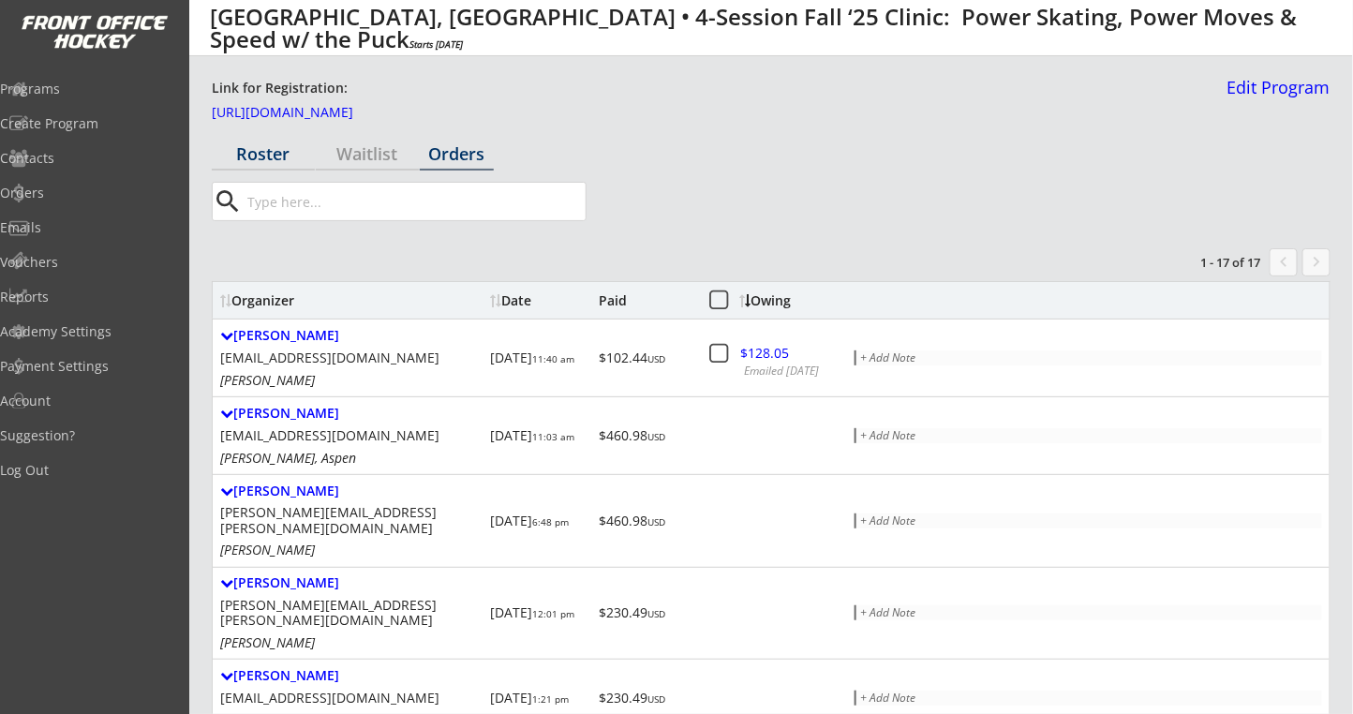
click at [257, 157] on div "Roster" at bounding box center [263, 153] width 103 height 17
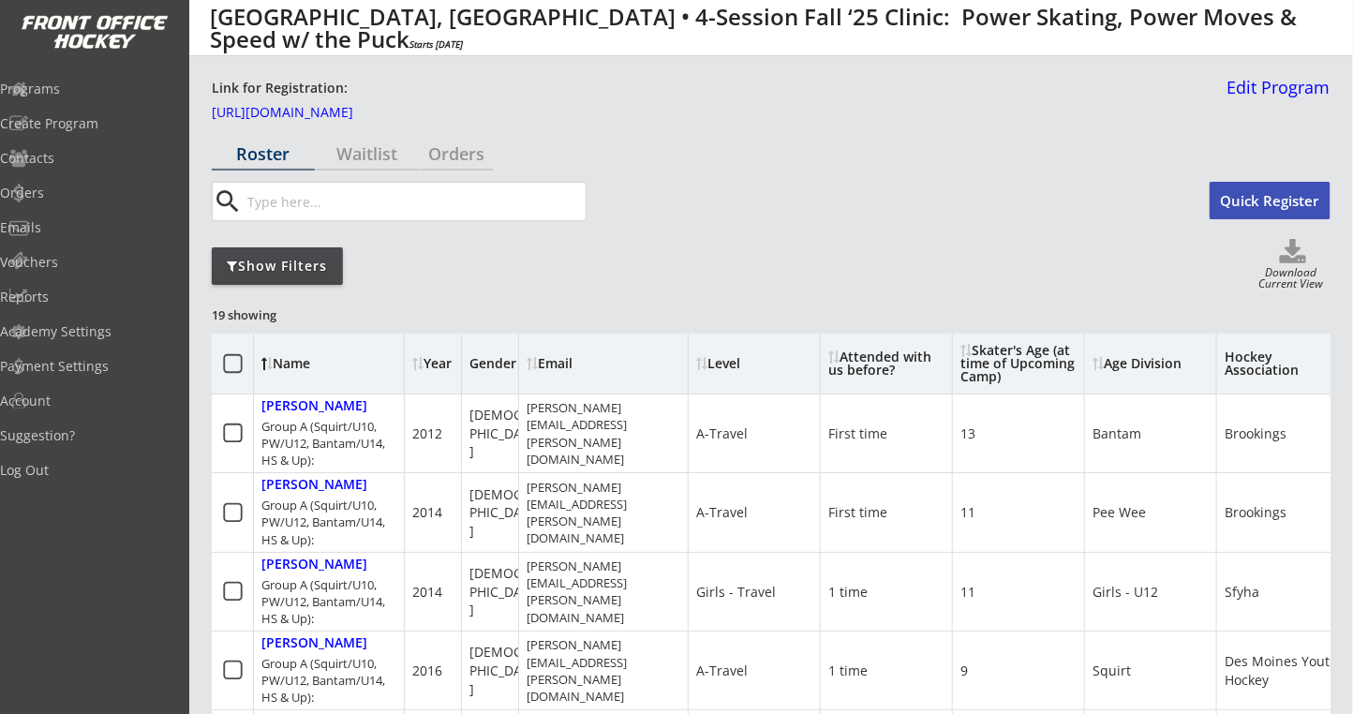
click at [1297, 273] on div "Download Current View" at bounding box center [1292, 279] width 78 height 25
click at [1300, 255] on icon at bounding box center [1292, 253] width 75 height 28
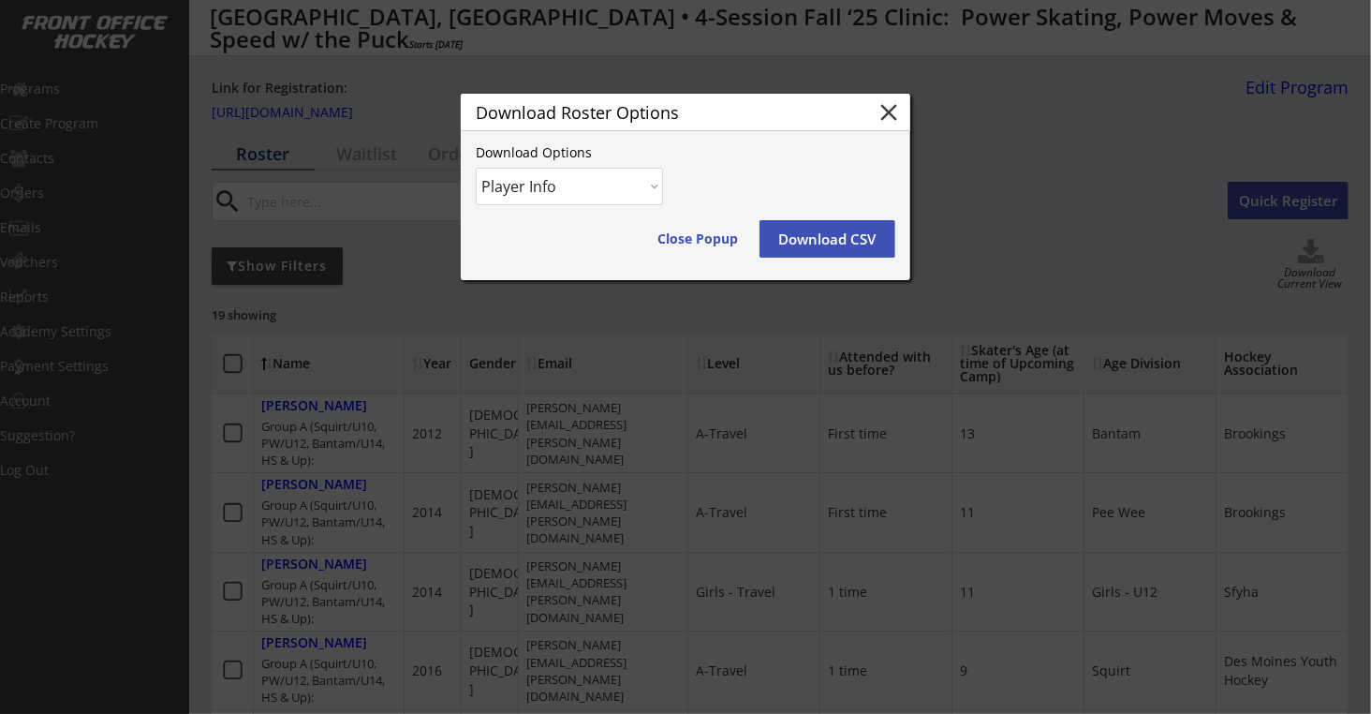
click at [647, 189] on select "Player Info Player and Order Info" at bounding box center [569, 186] width 187 height 37
select select ""Player and Order Info""
click at [476, 168] on select "Player Info Player and Order Info" at bounding box center [569, 186] width 187 height 37
click at [836, 244] on button "Download CSV" at bounding box center [828, 238] width 136 height 37
